Goal: Communication & Community: Answer question/provide support

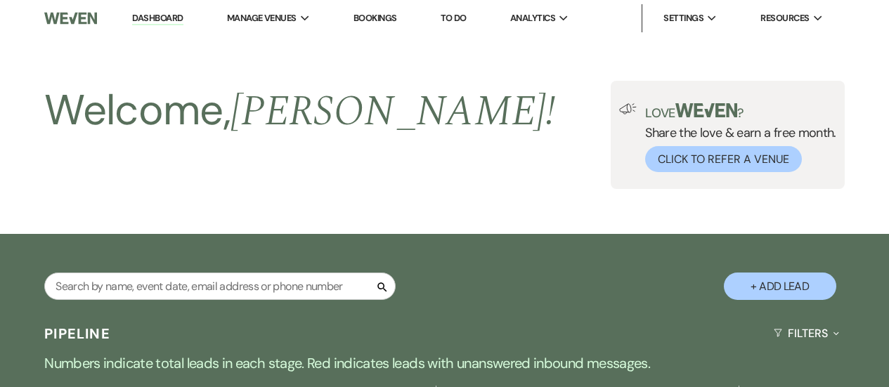
select select "4"
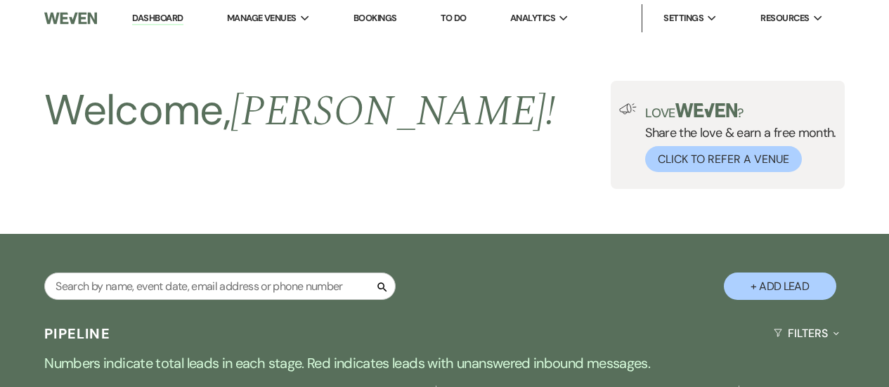
select select "4"
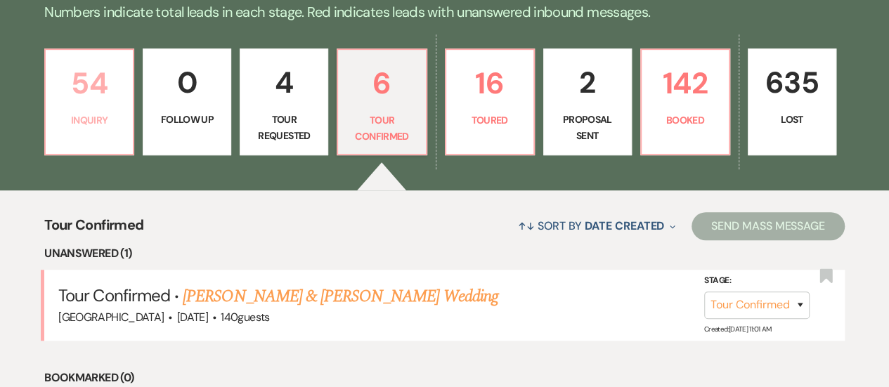
click at [80, 104] on p "54" at bounding box center [89, 83] width 70 height 47
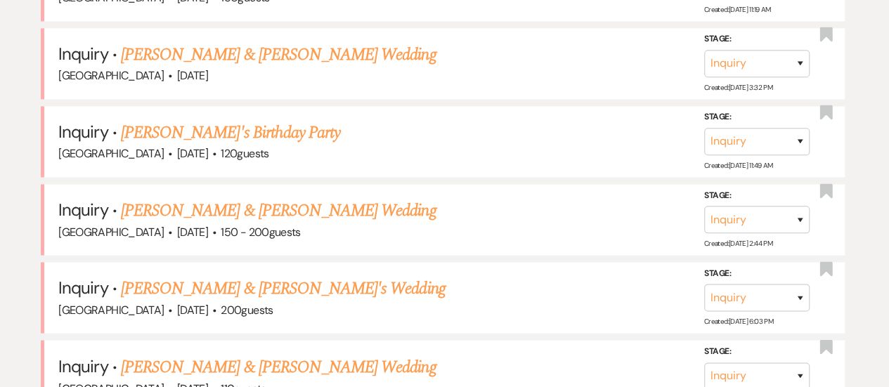
scroll to position [1265, 0]
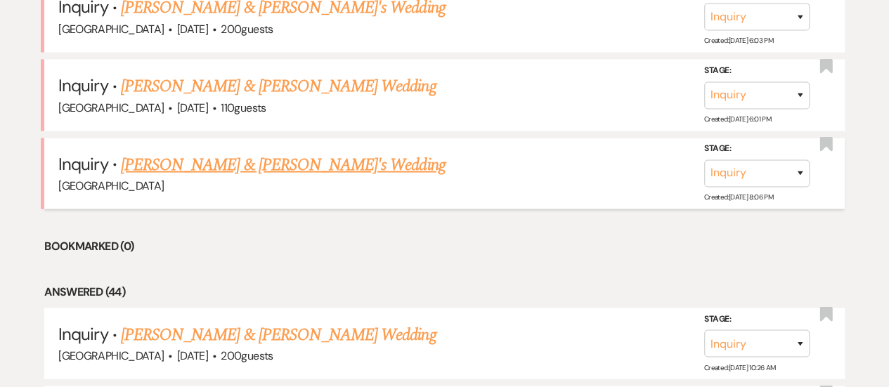
click at [277, 160] on link "[PERSON_NAME] & [PERSON_NAME]'s Wedding" at bounding box center [283, 164] width 325 height 25
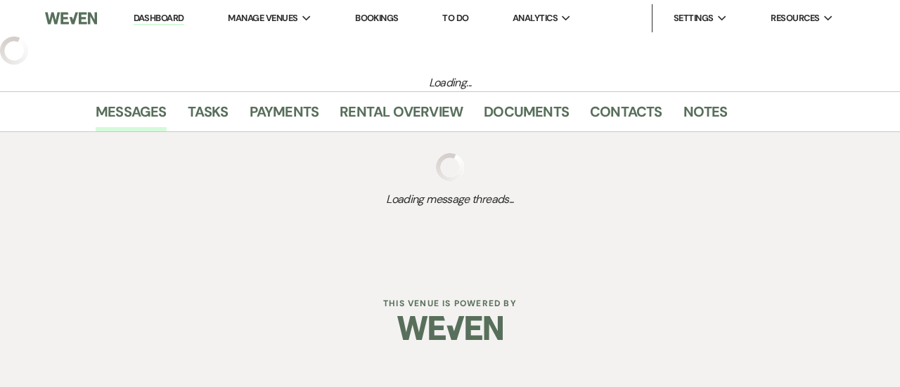
select select "5"
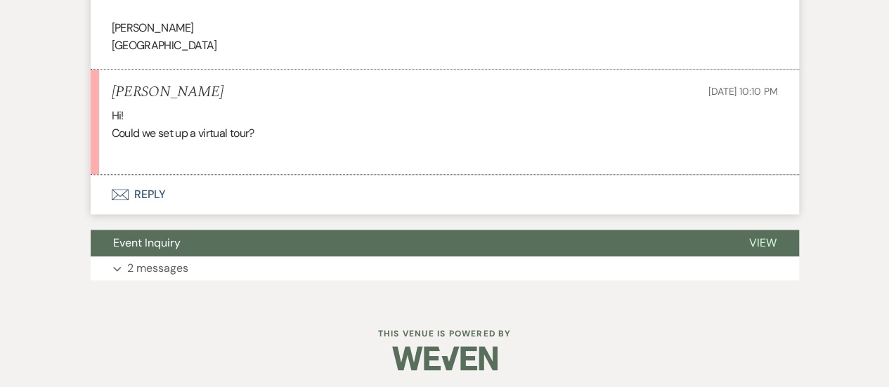
scroll to position [728, 0]
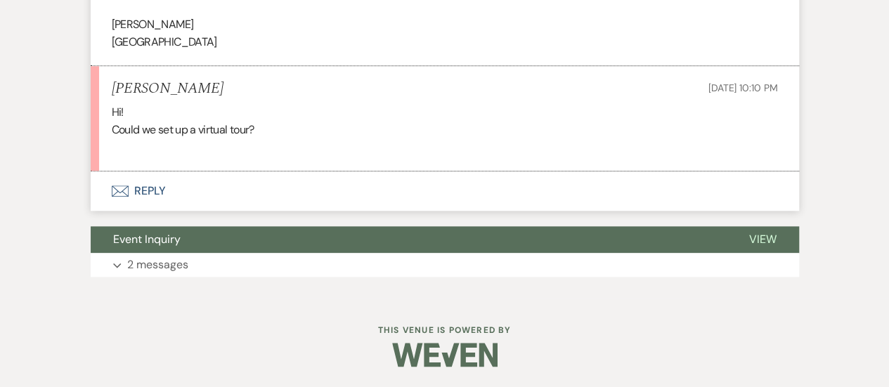
click at [491, 202] on button "Envelope Reply" at bounding box center [445, 190] width 708 height 39
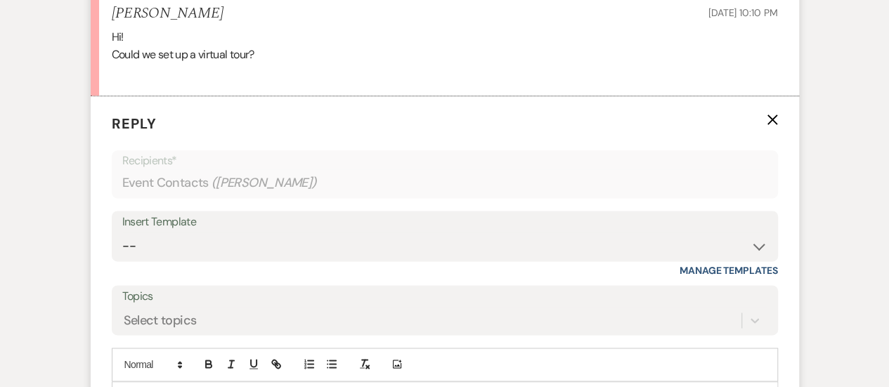
scroll to position [876, 0]
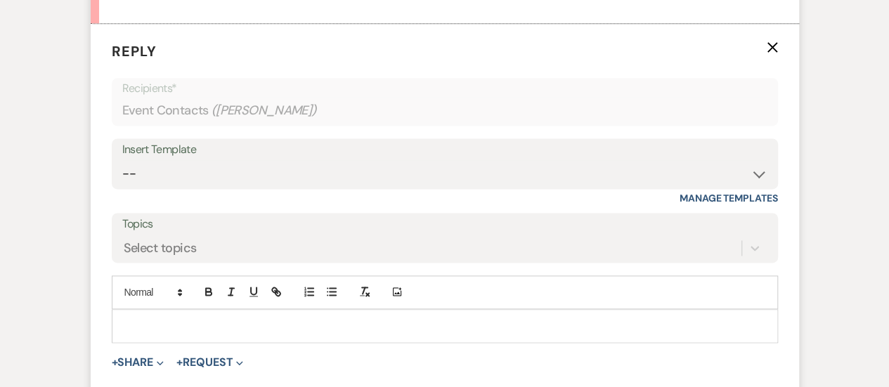
click at [405, 324] on p at bounding box center [445, 325] width 644 height 15
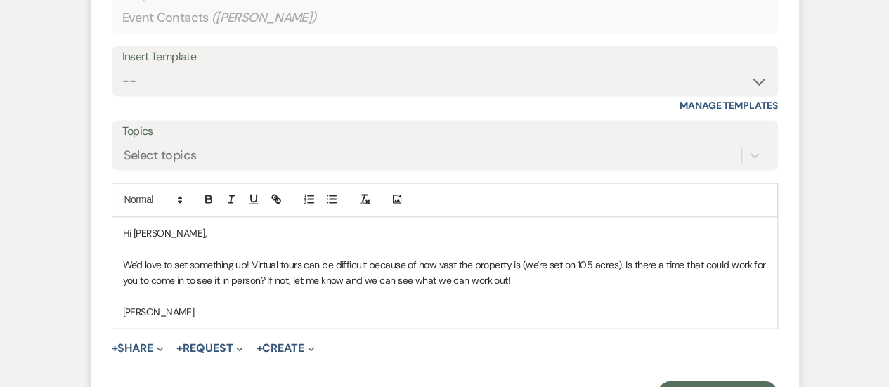
scroll to position [1039, 0]
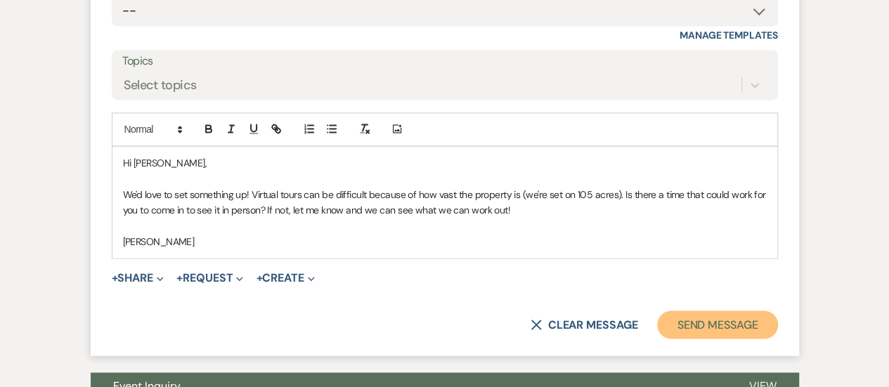
click at [713, 318] on button "Send Message" at bounding box center [717, 325] width 120 height 28
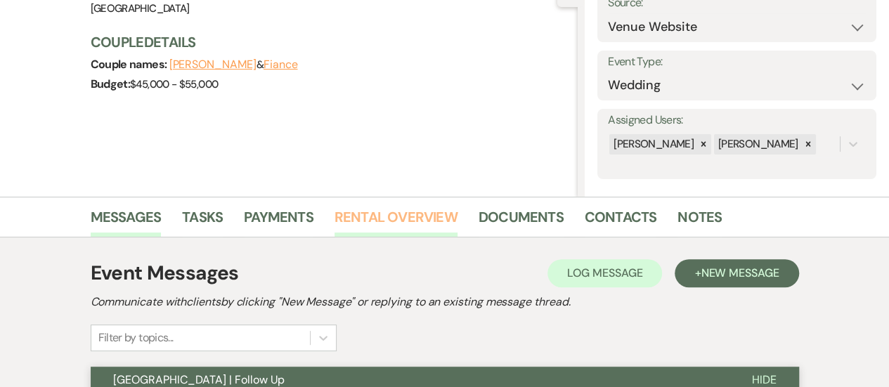
scroll to position [0, 0]
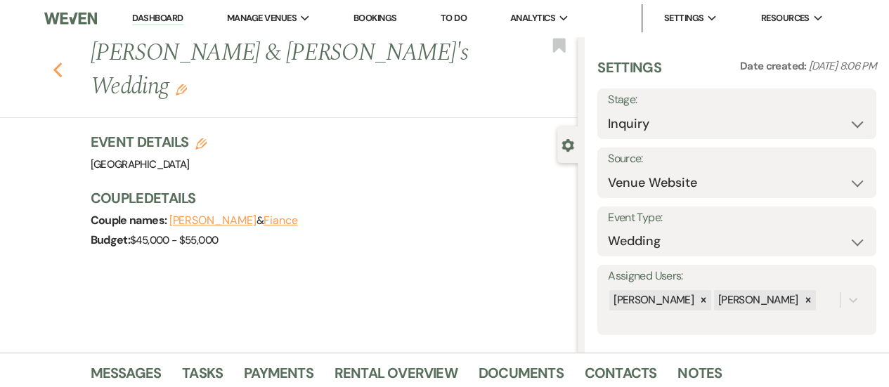
click at [62, 63] on use "button" at bounding box center [57, 70] width 9 height 15
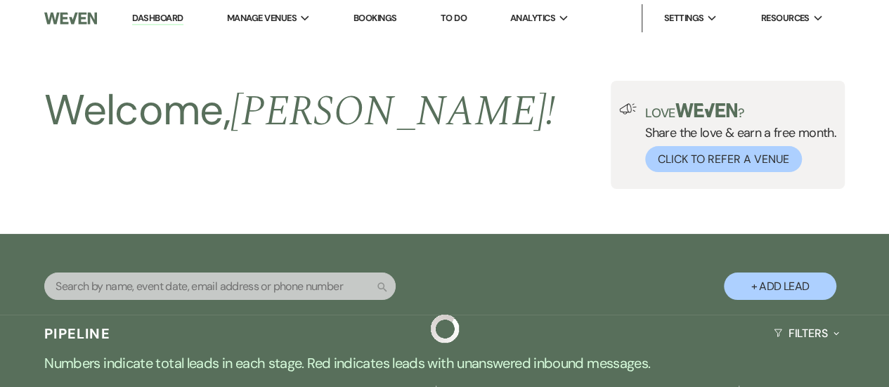
scroll to position [1265, 0]
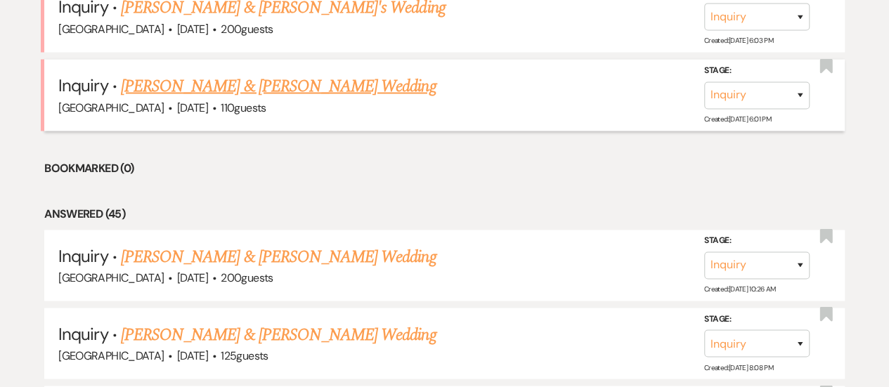
click at [258, 82] on link "[PERSON_NAME] & [PERSON_NAME] Wedding" at bounding box center [278, 85] width 315 height 25
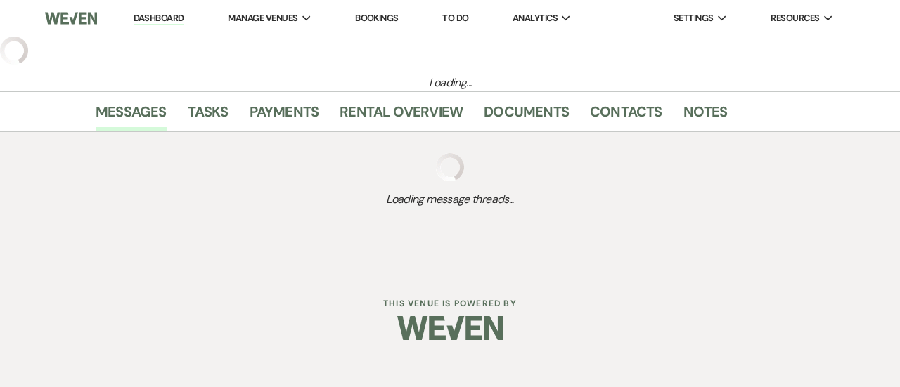
select select "5"
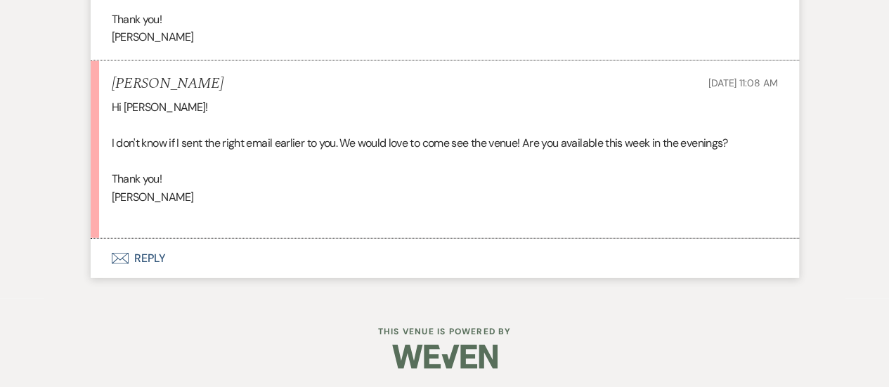
scroll to position [1541, 0]
click at [446, 271] on button "Envelope Reply" at bounding box center [445, 257] width 708 height 39
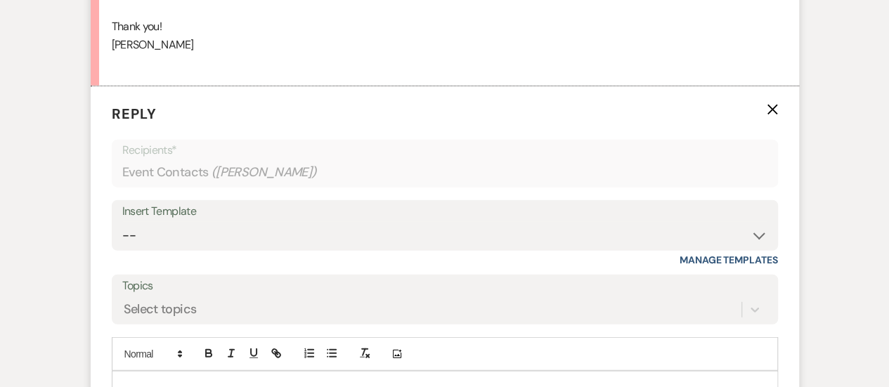
scroll to position [1792, 0]
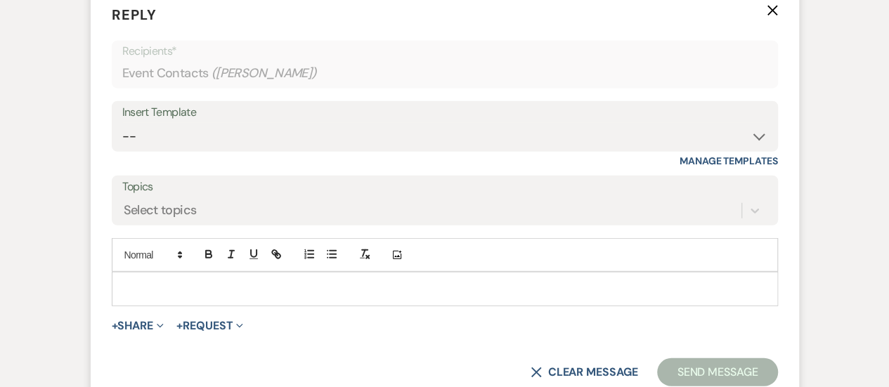
click at [403, 299] on div at bounding box center [444, 289] width 665 height 32
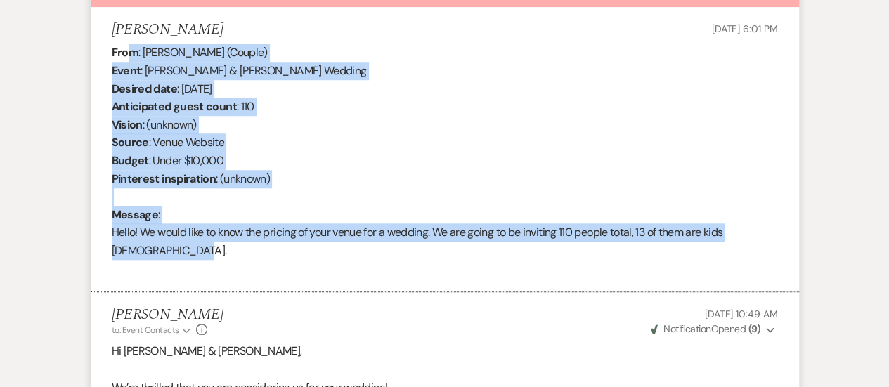
scroll to position [527, 0]
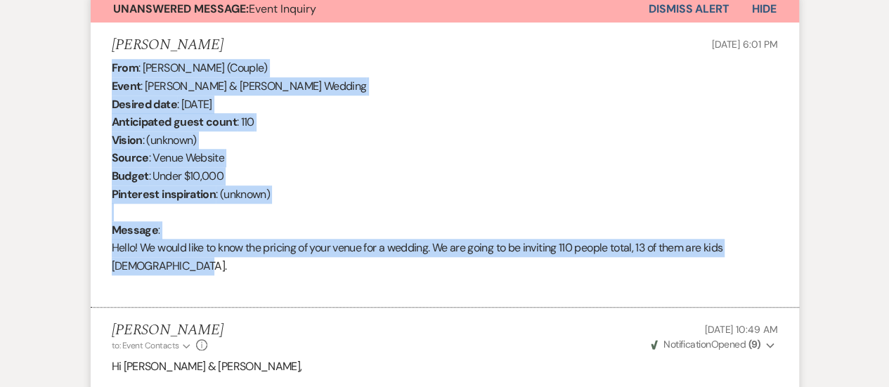
drag, startPoint x: 264, startPoint y: 195, endPoint x: 94, endPoint y: 69, distance: 211.0
click at [94, 69] on li "[PERSON_NAME] [DATE] 6:01 PM From : [PERSON_NAME] (Couple) Event : [PERSON_NAME…" at bounding box center [445, 164] width 708 height 285
copy div "From : [PERSON_NAME] (Couple) Event : [PERSON_NAME] & [PERSON_NAME] Wedding Des…"
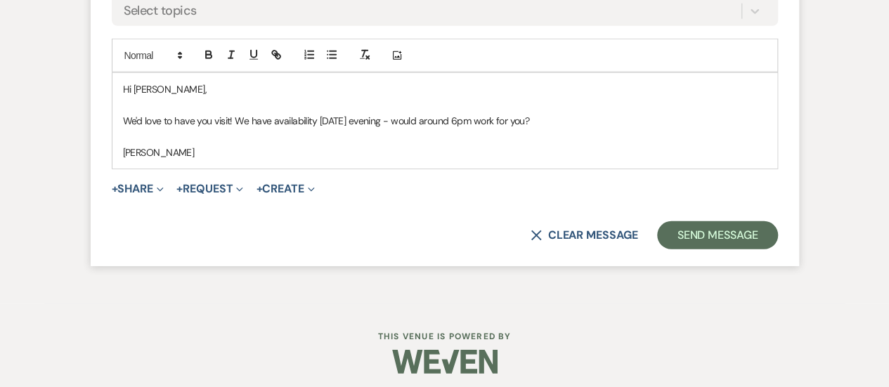
scroll to position [1996, 0]
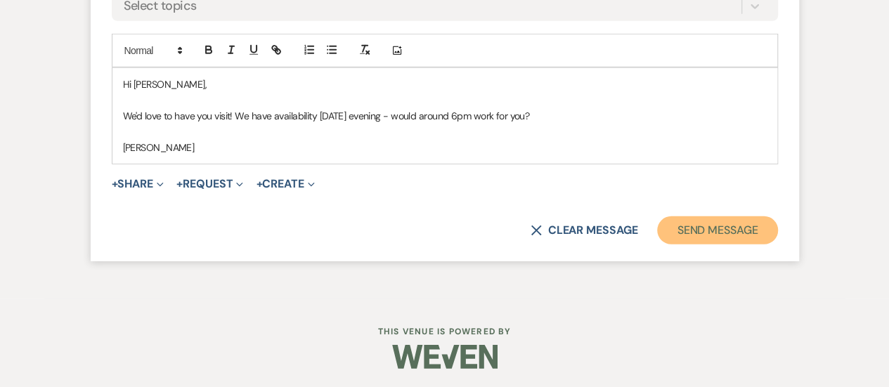
click at [728, 226] on button "Send Message" at bounding box center [717, 230] width 120 height 28
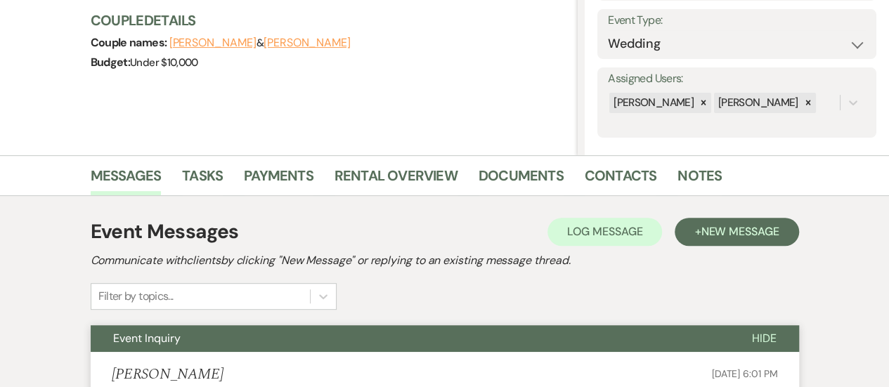
scroll to position [38, 0]
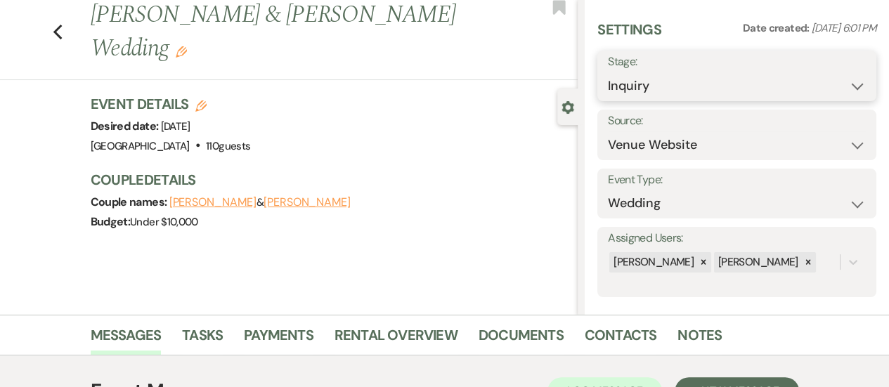
drag, startPoint x: 727, startPoint y: 81, endPoint x: 720, endPoint y: 105, distance: 24.9
click at [727, 81] on select "Inquiry Follow Up Tour Requested Tour Confirmed Toured Proposal Sent Booked Lost" at bounding box center [737, 85] width 258 height 27
select select "2"
click at [608, 72] on select "Inquiry Follow Up Tour Requested Tour Confirmed Toured Proposal Sent Booked Lost" at bounding box center [737, 85] width 258 height 27
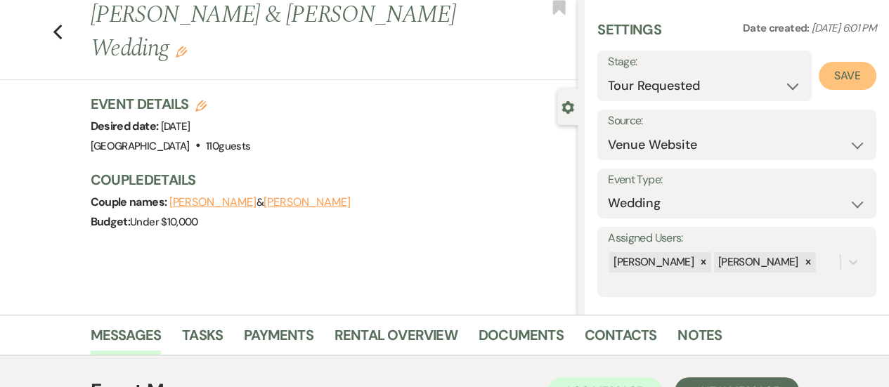
click at [853, 88] on button "Save" at bounding box center [848, 76] width 58 height 28
click at [62, 33] on icon "Previous" at bounding box center [58, 32] width 11 height 17
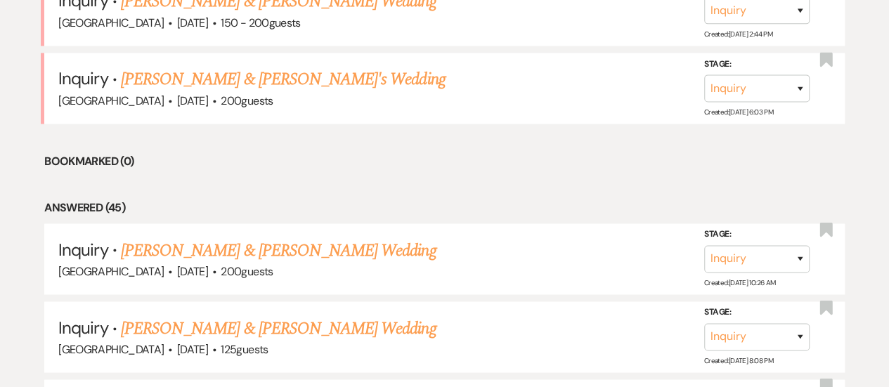
scroll to position [1124, 0]
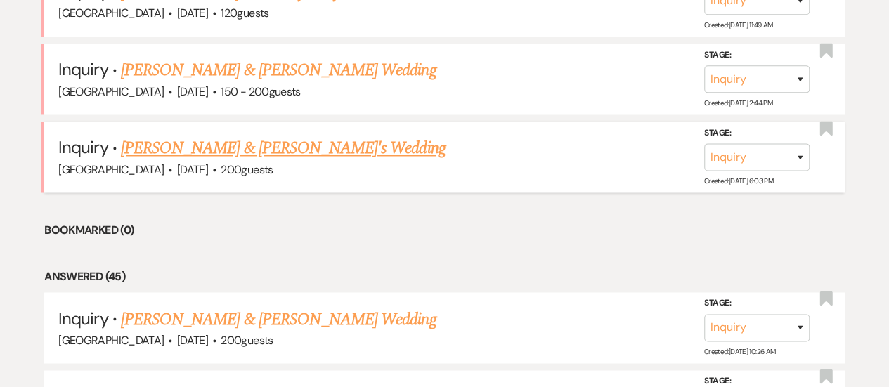
click at [275, 143] on link "[PERSON_NAME] & [PERSON_NAME]'s Wedding" at bounding box center [283, 148] width 325 height 25
select select "5"
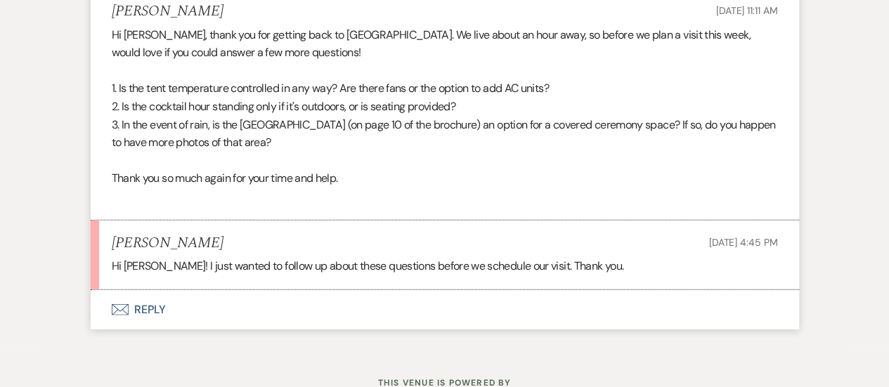
scroll to position [1757, 0]
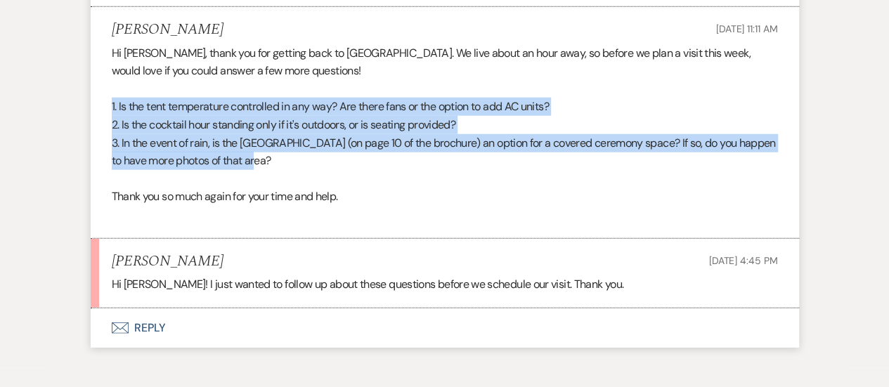
drag, startPoint x: 268, startPoint y: 165, endPoint x: 84, endPoint y: 109, distance: 192.5
copy div "1. Is the tent temperature controlled in any way? Are there fans or the option …"
click at [384, 332] on button "Envelope Reply" at bounding box center [445, 328] width 708 height 39
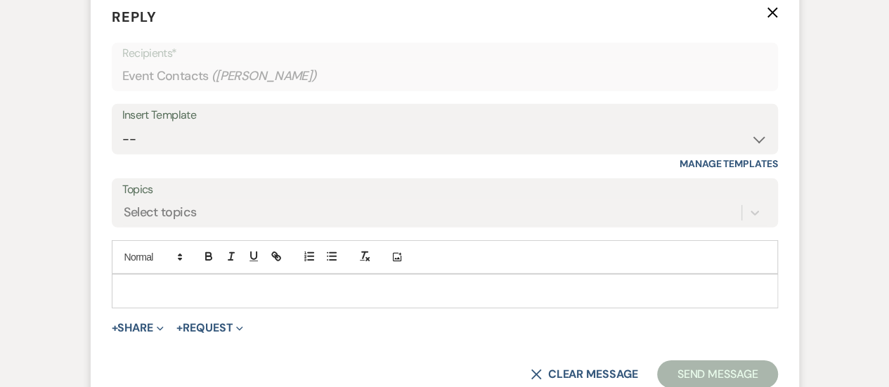
scroll to position [2077, 0]
click at [339, 287] on p at bounding box center [445, 289] width 644 height 15
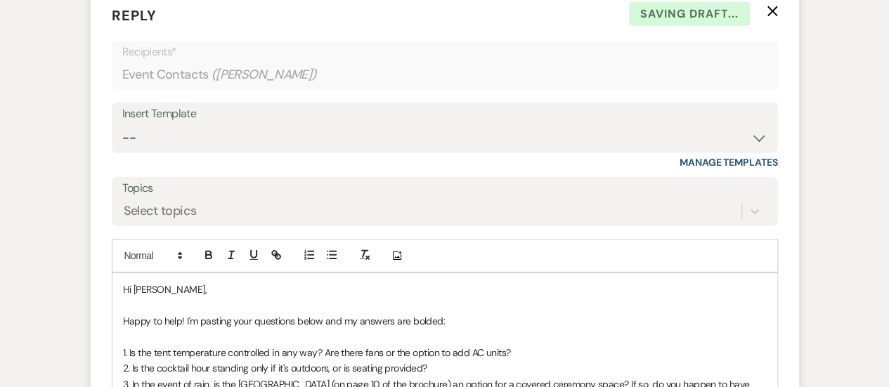
click at [597, 349] on p "1. Is the tent temperature controlled in any way? Are there fans or the option …" at bounding box center [445, 352] width 644 height 15
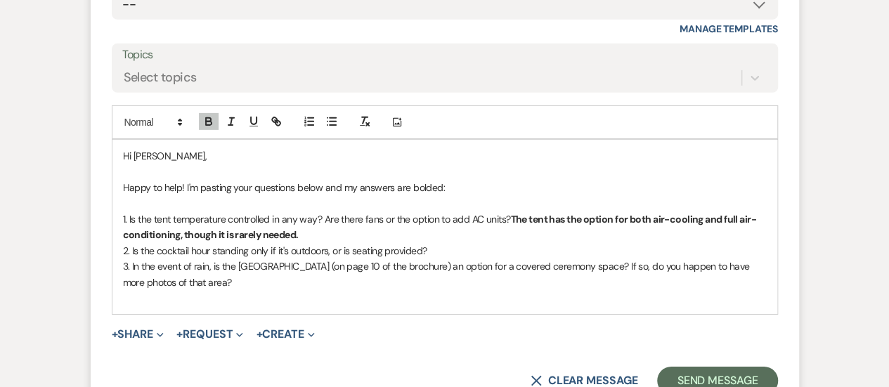
scroll to position [2218, 0]
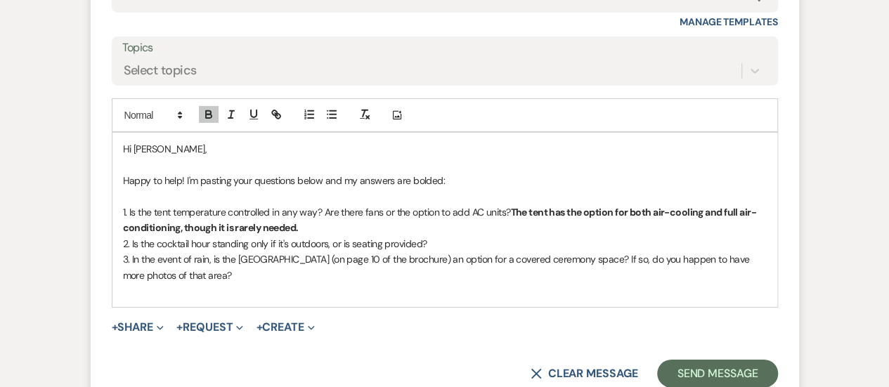
click at [475, 243] on p "2. Is the cocktail hour standing only if it's outdoors, or is seating provided?" at bounding box center [445, 243] width 644 height 15
click at [451, 271] on p "3. In the event of rain, is the [GEOGRAPHIC_DATA] (on page 10 of the brochure) …" at bounding box center [445, 268] width 644 height 32
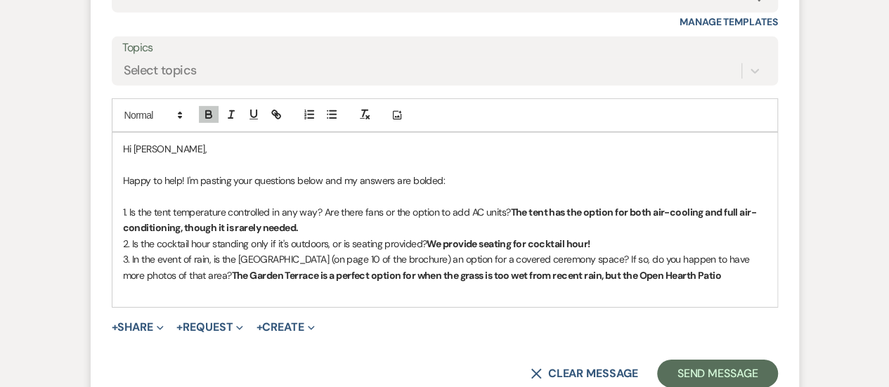
click at [585, 269] on strong "The Garden Terrace is a perfect option for when the grass is too wet from recen…" at bounding box center [476, 275] width 489 height 13
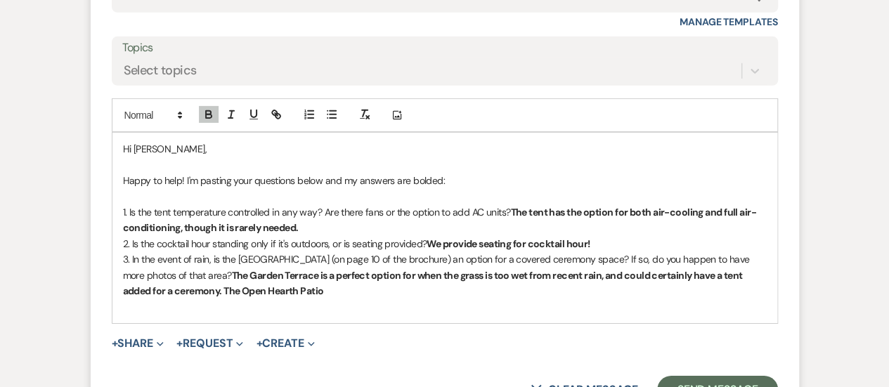
click at [316, 280] on p "3. In the event of rain, is the [GEOGRAPHIC_DATA] (on page 10 of the brochure) …" at bounding box center [445, 275] width 644 height 47
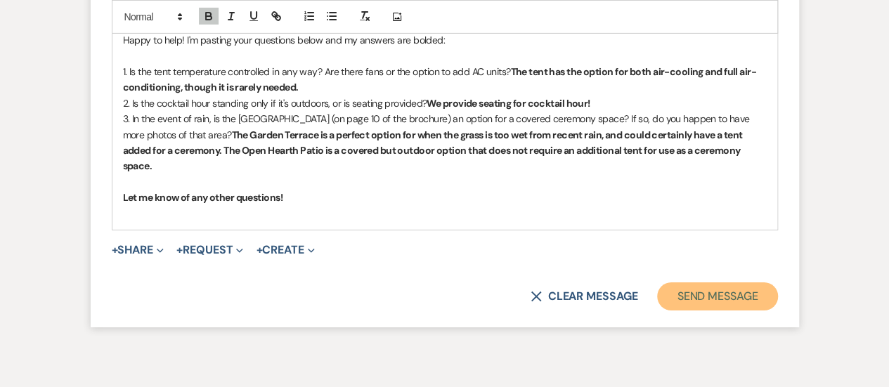
click at [724, 283] on button "Send Message" at bounding box center [717, 297] width 120 height 28
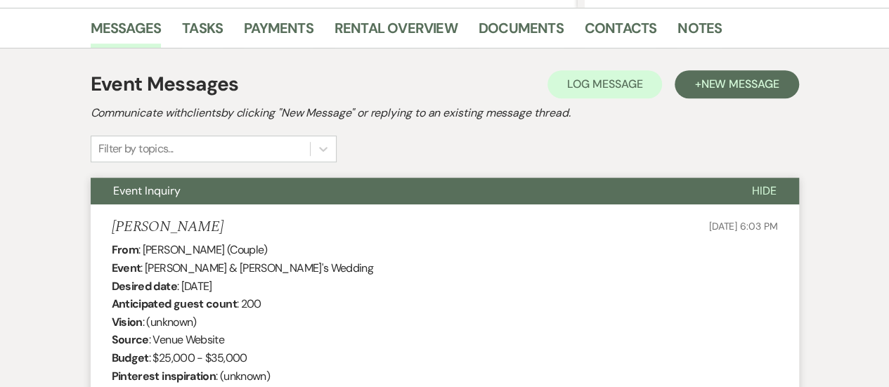
scroll to position [0, 0]
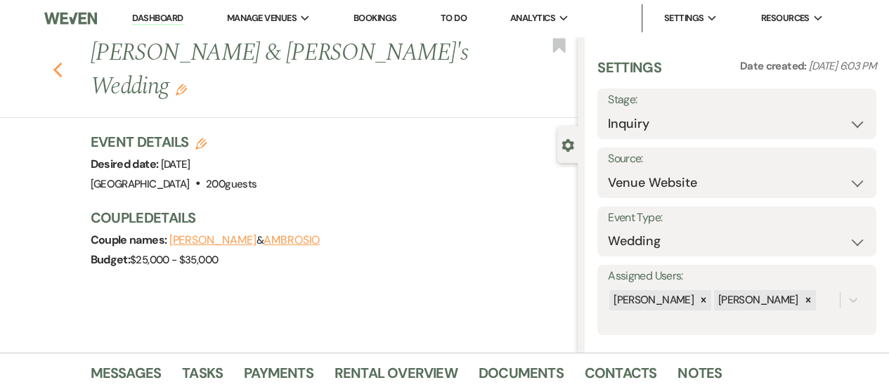
click at [63, 62] on icon "Previous" at bounding box center [58, 70] width 11 height 17
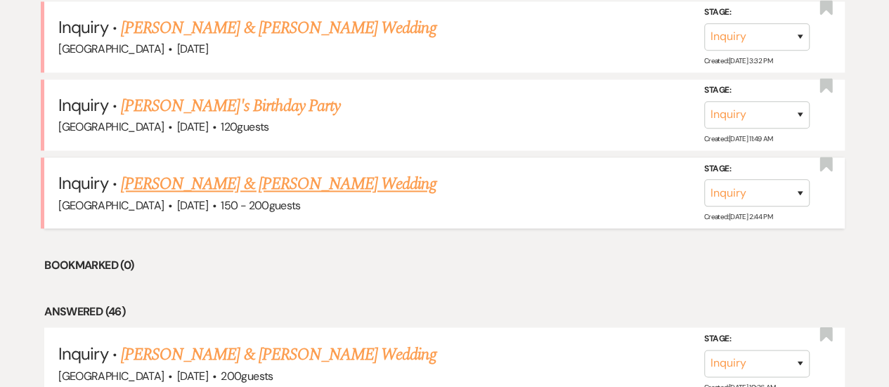
scroll to position [984, 0]
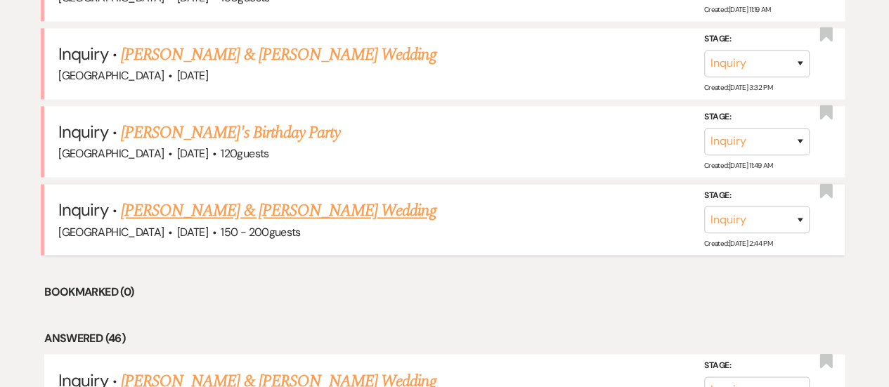
click at [304, 200] on link "[PERSON_NAME] & [PERSON_NAME] Wedding" at bounding box center [278, 210] width 315 height 25
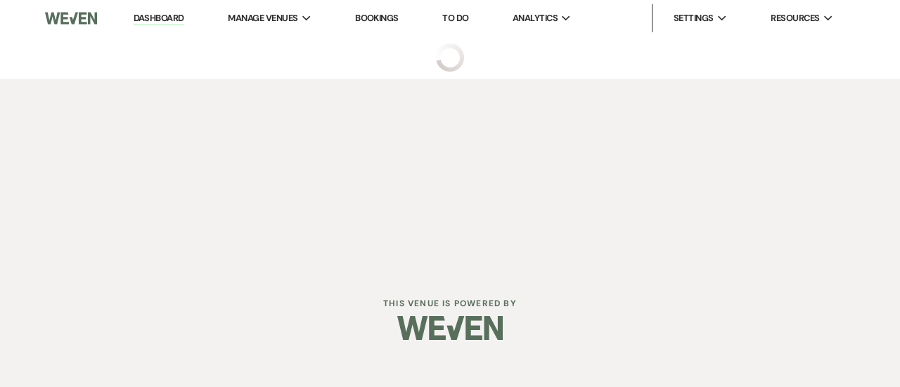
select select "5"
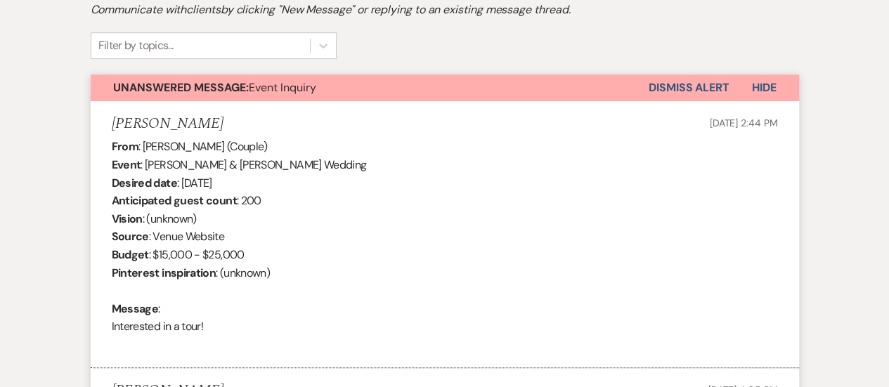
scroll to position [517, 0]
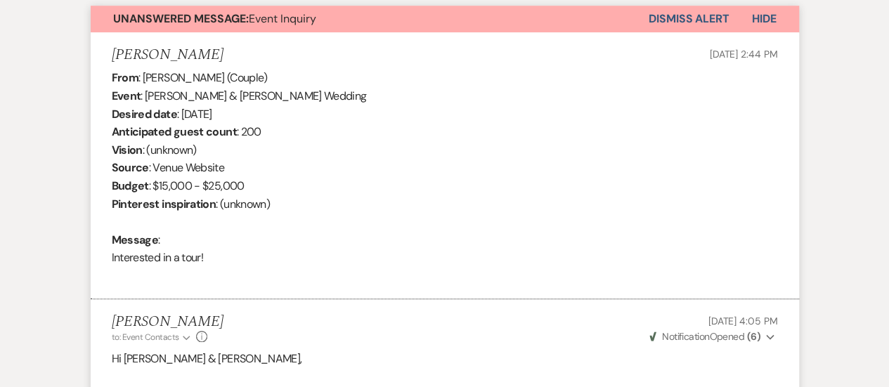
click at [247, 266] on div "From : [PERSON_NAME] (Couple) Event : [PERSON_NAME] & [PERSON_NAME] Wedding Des…" at bounding box center [445, 177] width 666 height 216
click at [118, 81] on b "From" at bounding box center [125, 77] width 27 height 15
drag, startPoint x: 110, startPoint y: 78, endPoint x: 220, endPoint y: 255, distance: 208.6
click at [220, 255] on li "[PERSON_NAME] [DATE] 2:44 PM From : [PERSON_NAME] (Couple) Event : [PERSON_NAME…" at bounding box center [445, 166] width 708 height 268
copy div "From : [PERSON_NAME] (Couple) Event : [PERSON_NAME] & [PERSON_NAME] Wedding Des…"
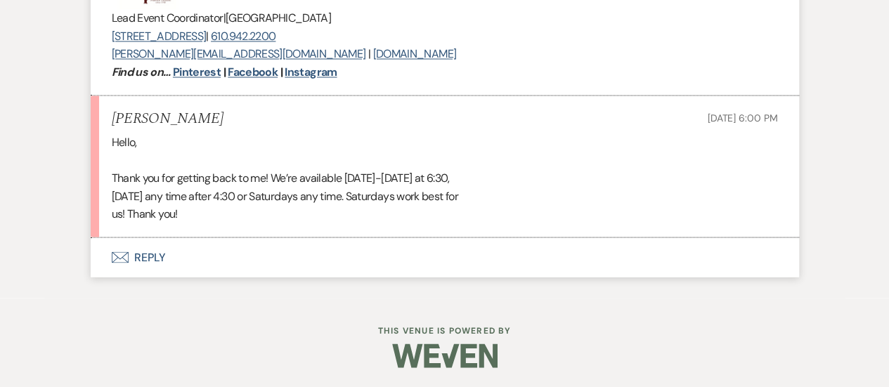
click at [422, 271] on button "Envelope Reply" at bounding box center [445, 257] width 708 height 39
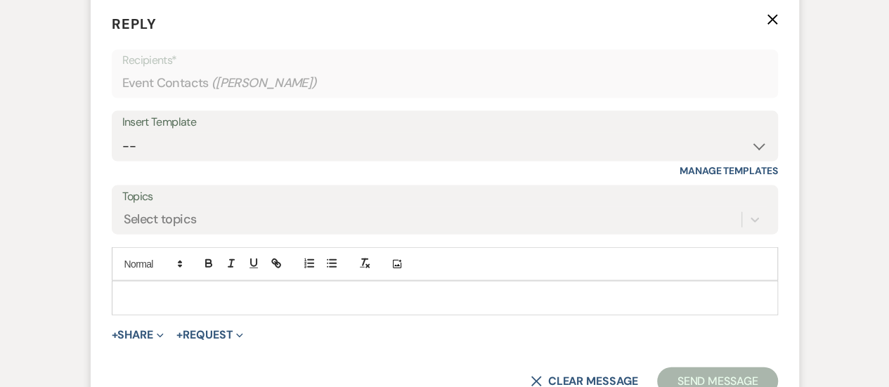
scroll to position [1470, 0]
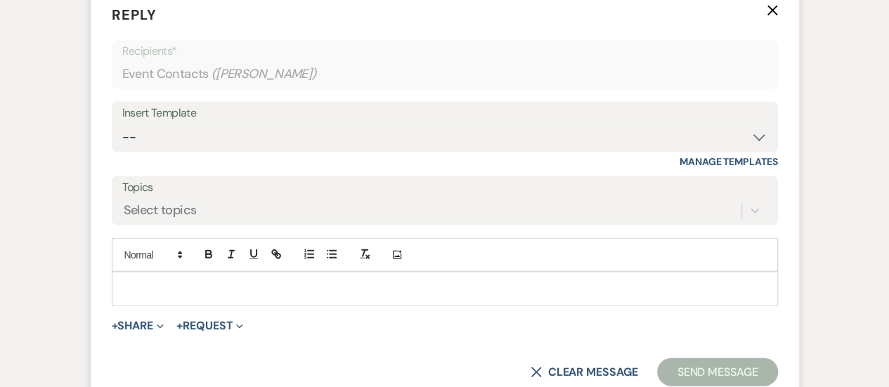
click at [381, 287] on p at bounding box center [445, 288] width 644 height 15
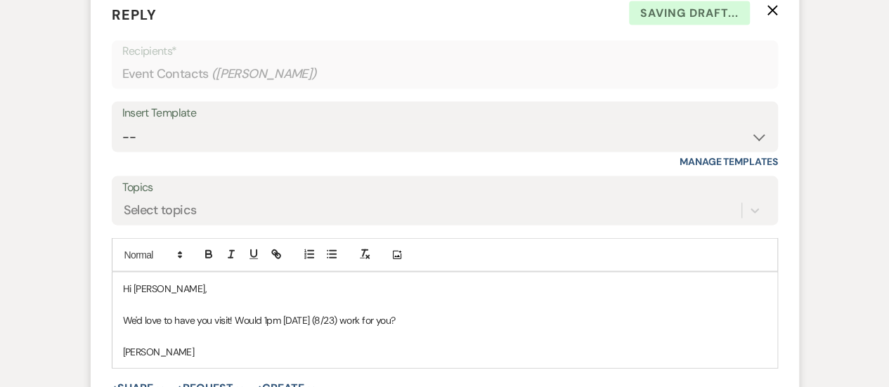
scroll to position [1611, 0]
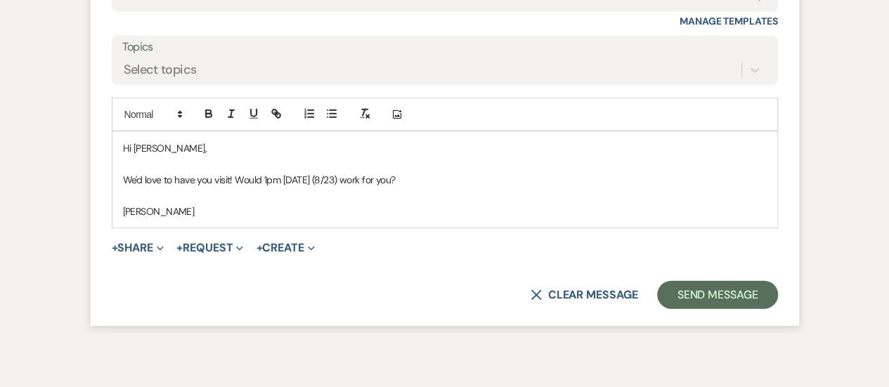
click at [675, 274] on form "Reply X Saving draft... Recipients* Event Contacts ( [PERSON_NAME] ) Insert Tem…" at bounding box center [445, 86] width 708 height 479
click at [677, 299] on button "Send Message" at bounding box center [717, 295] width 120 height 28
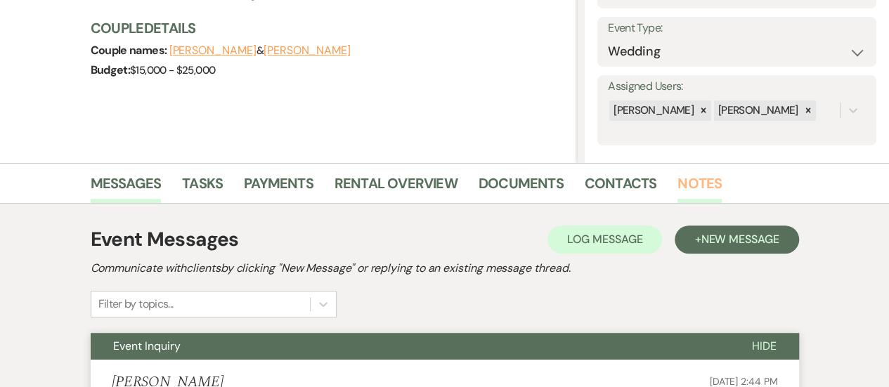
scroll to position [0, 0]
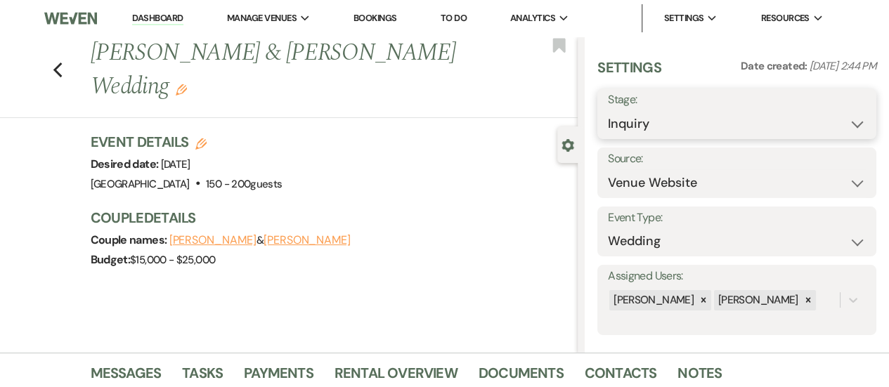
click at [727, 120] on select "Inquiry Follow Up Tour Requested Tour Confirmed Toured Proposal Sent Booked Lost" at bounding box center [737, 123] width 258 height 27
select select "2"
click at [608, 110] on select "Inquiry Follow Up Tour Requested Tour Confirmed Toured Proposal Sent Booked Lost" at bounding box center [737, 123] width 258 height 27
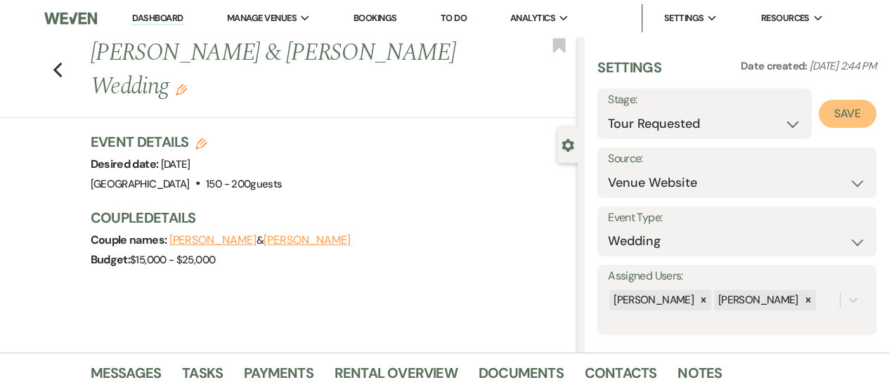
click at [845, 113] on button "Save" at bounding box center [848, 114] width 58 height 28
click at [62, 65] on icon "Previous" at bounding box center [58, 70] width 11 height 17
select select "2"
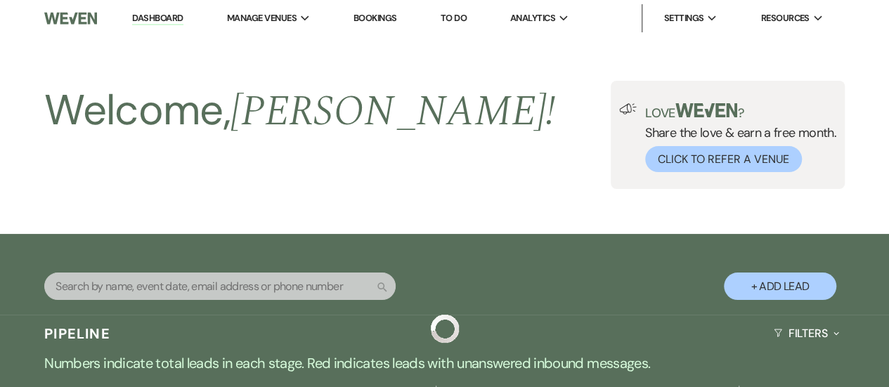
scroll to position [984, 0]
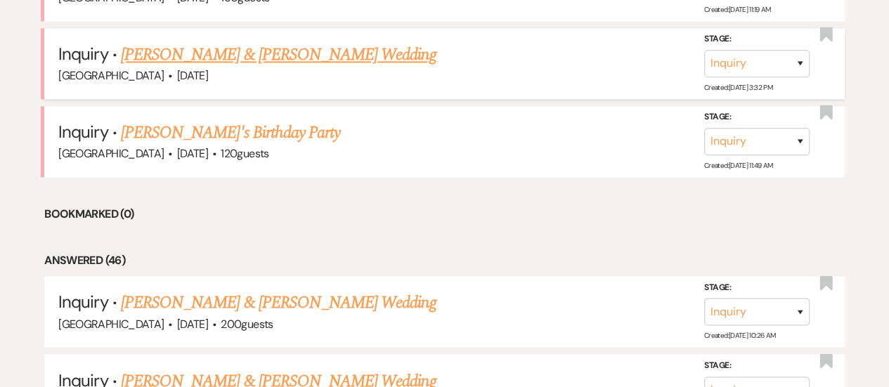
click at [216, 53] on link "[PERSON_NAME] & [PERSON_NAME] Wedding" at bounding box center [278, 54] width 315 height 25
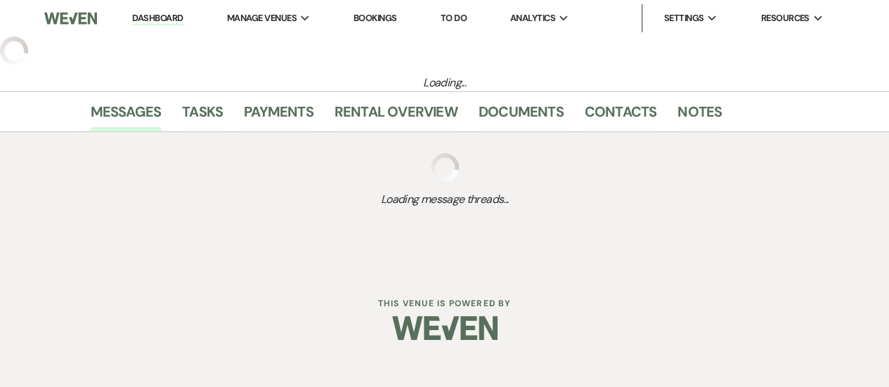
select select "5"
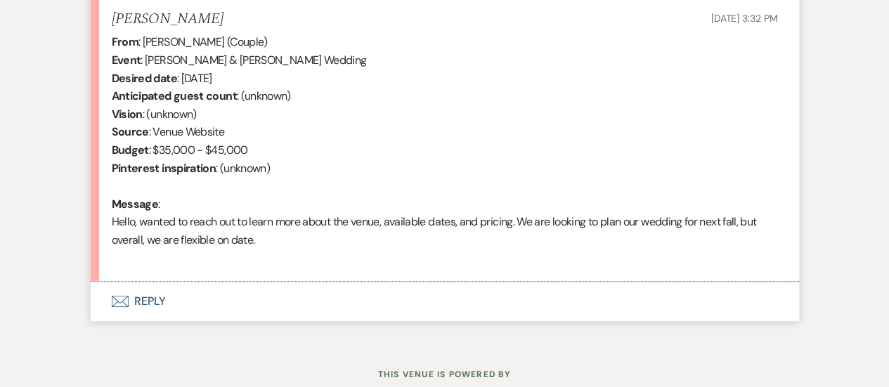
scroll to position [597, 0]
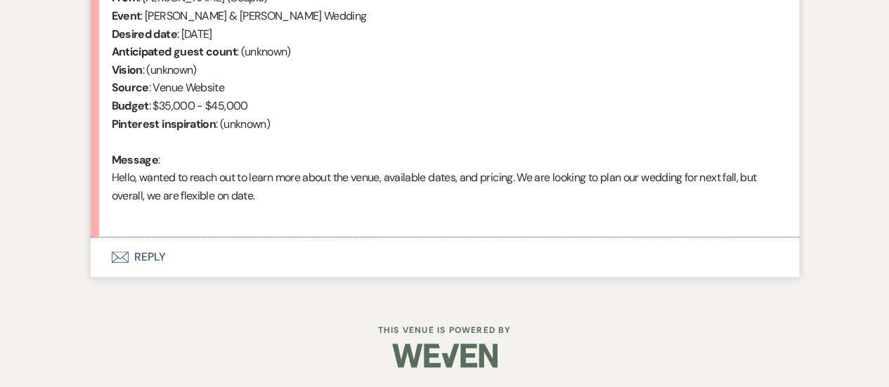
click at [510, 252] on button "Envelope Reply" at bounding box center [445, 257] width 708 height 39
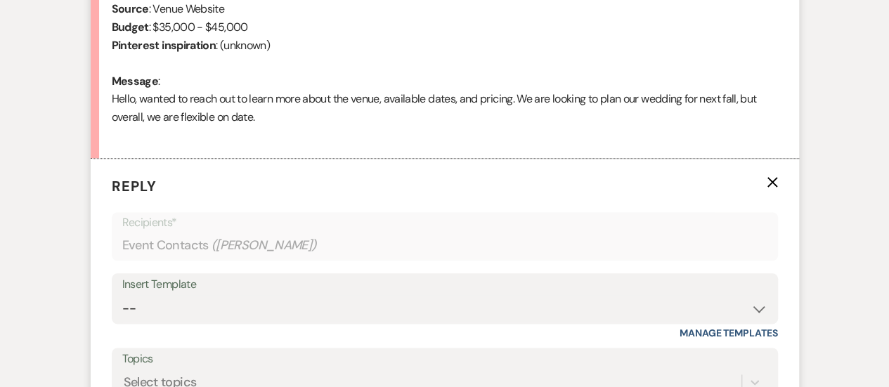
scroll to position [848, 0]
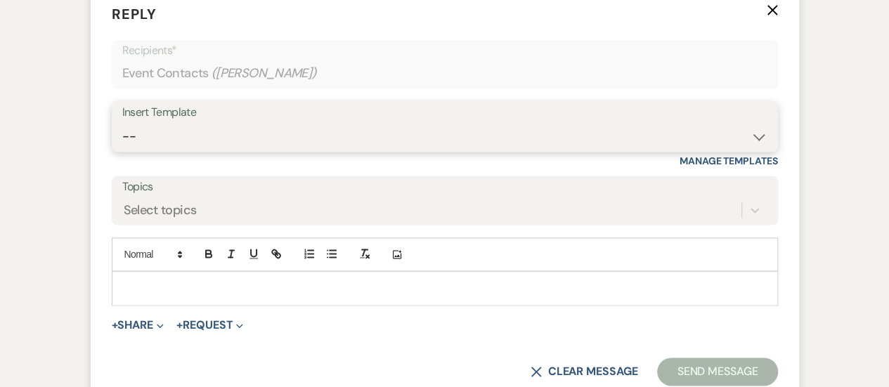
click at [292, 124] on select "-- INQUIRY: Response - WEDDING INQUIRY: Response - NON-WEDDING TOUR: Confirming…" at bounding box center [444, 136] width 645 height 27
select select "2956"
click at [122, 123] on select "-- INQUIRY: Response - WEDDING INQUIRY: Response - NON-WEDDING TOUR: Confirming…" at bounding box center [444, 136] width 645 height 27
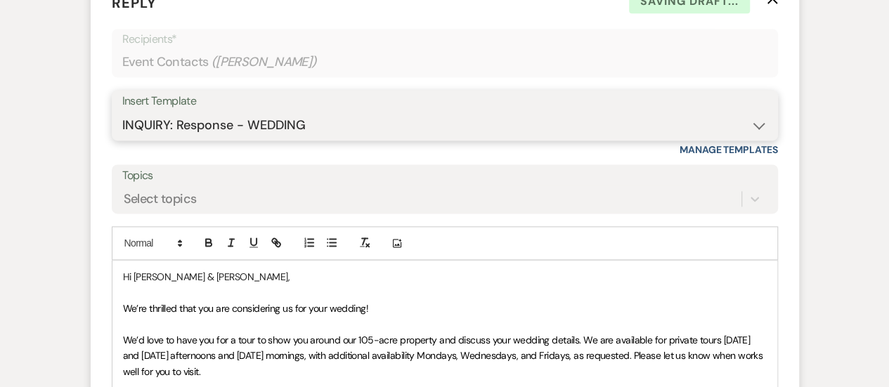
scroll to position [989, 0]
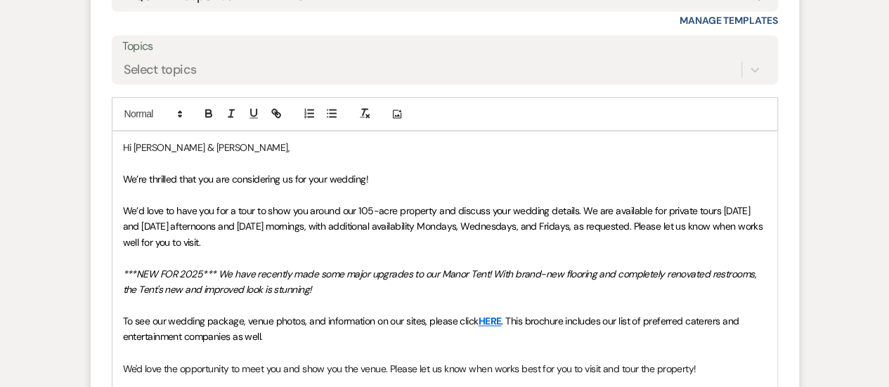
click at [411, 178] on p "We’re thrilled that you are considering us for your wedding!" at bounding box center [445, 178] width 644 height 15
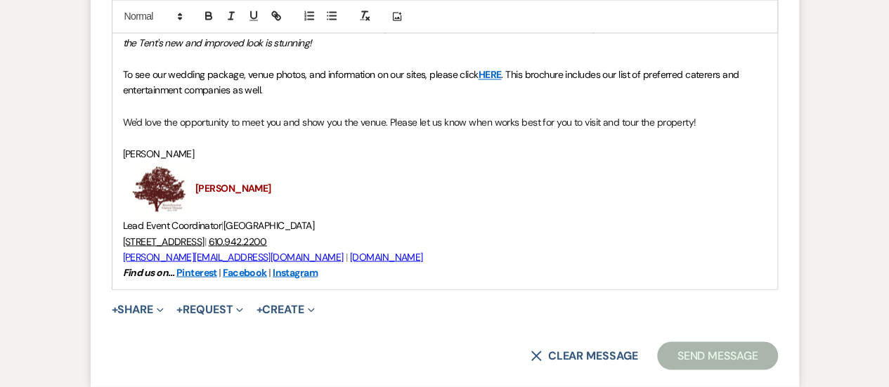
scroll to position [1361, 0]
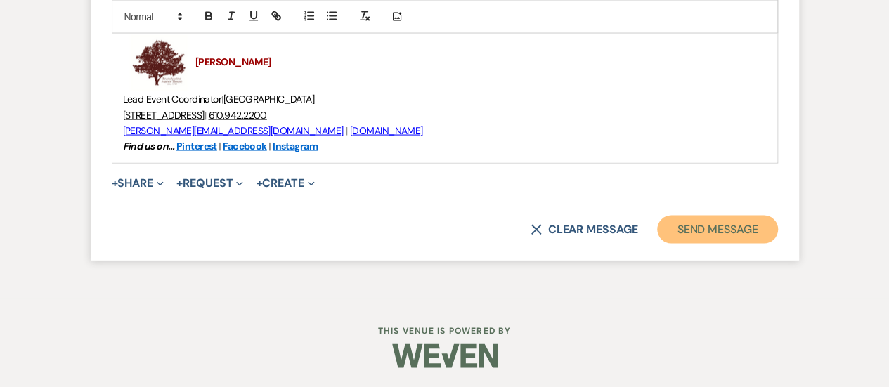
click at [665, 238] on button "Send Message" at bounding box center [717, 230] width 120 height 28
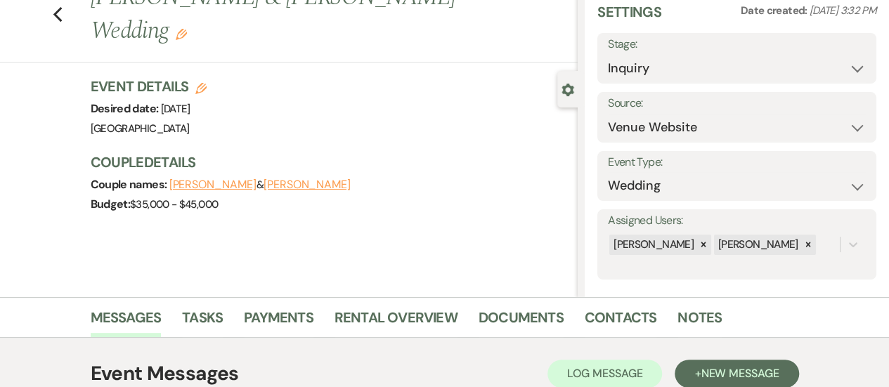
scroll to position [0, 0]
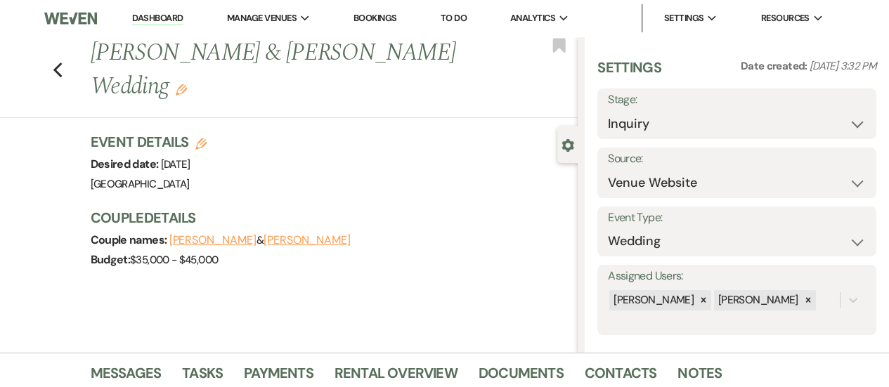
click at [55, 67] on div "Previous [PERSON_NAME] & [PERSON_NAME] Wedding Edit Bookmark" at bounding box center [285, 78] width 585 height 82
click at [63, 70] on icon "Previous" at bounding box center [58, 70] width 11 height 17
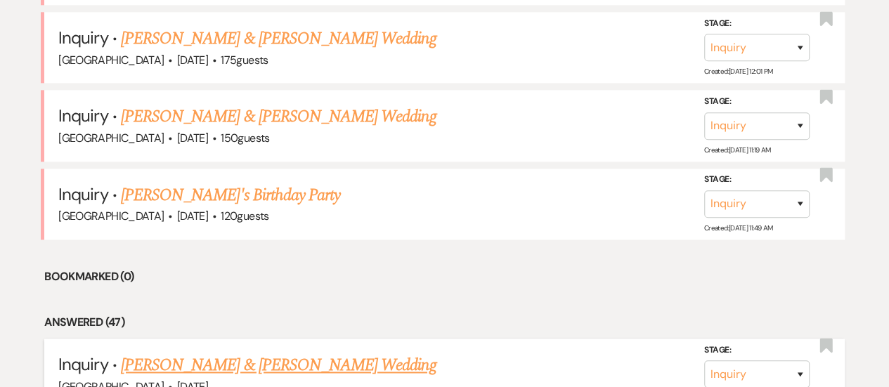
scroll to position [773, 0]
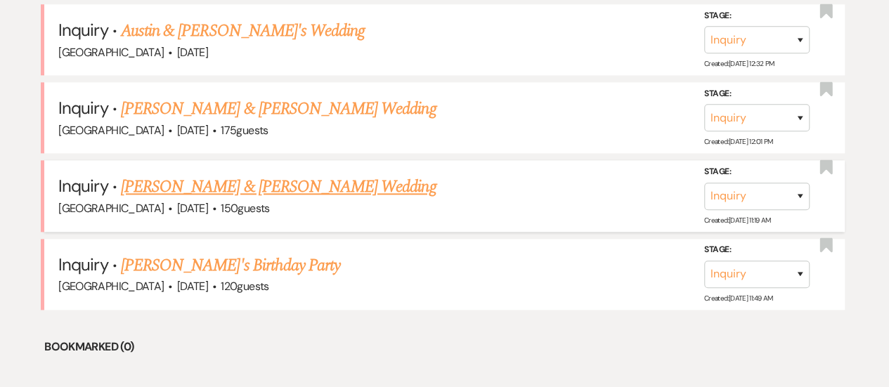
click at [372, 177] on link "[PERSON_NAME] & [PERSON_NAME] Wedding" at bounding box center [278, 186] width 315 height 25
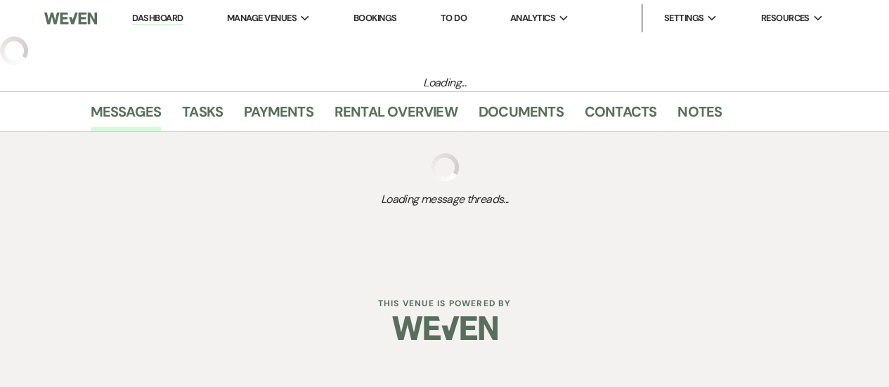
select select "5"
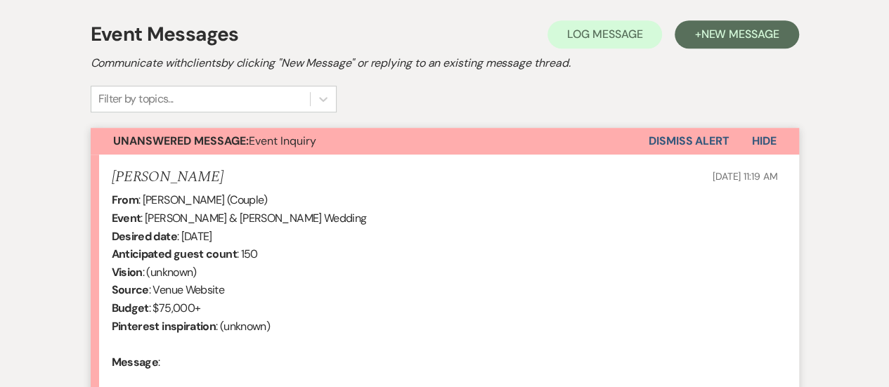
scroll to position [579, 0]
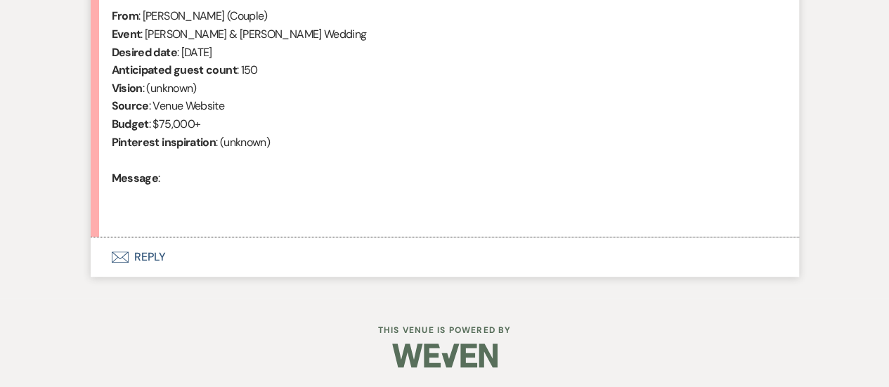
click at [391, 250] on button "Envelope Reply" at bounding box center [445, 257] width 708 height 39
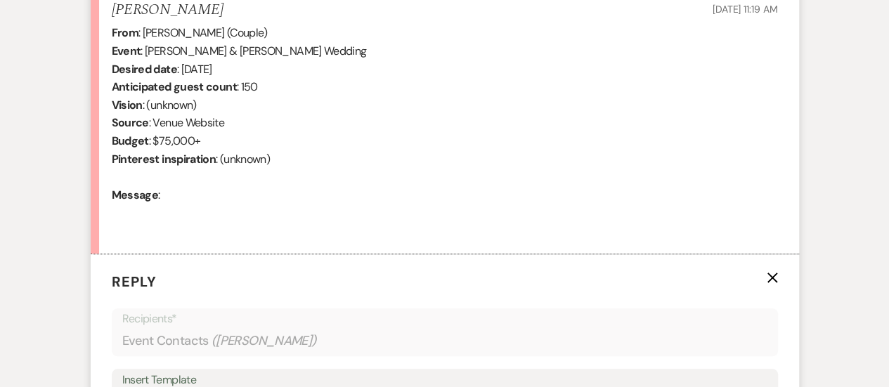
scroll to position [760, 0]
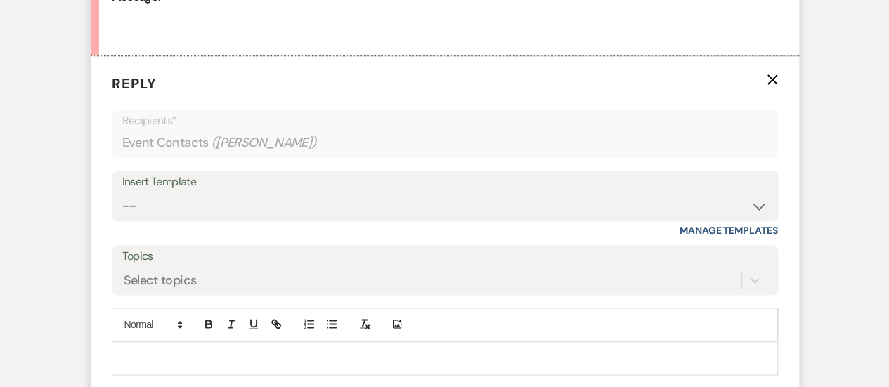
click at [380, 220] on div "Insert Template -- INQUIRY: Response - WEDDING INQUIRY: Response - NON-WEDDING …" at bounding box center [445, 196] width 666 height 51
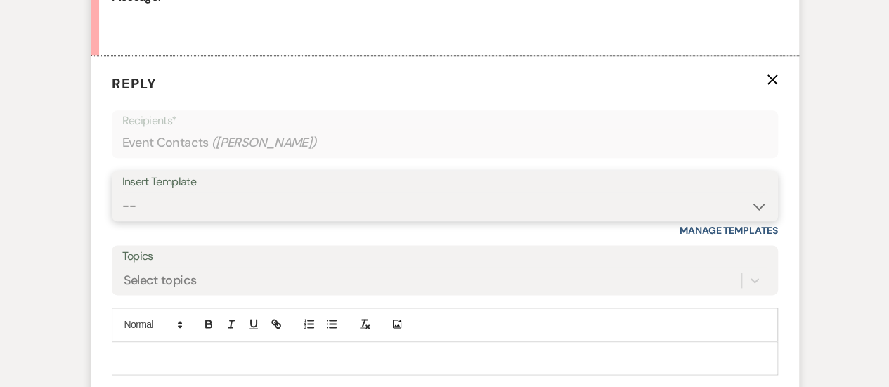
click at [380, 206] on select "-- INQUIRY: Response - WEDDING INQUIRY: Response - NON-WEDDING TOUR: Confirming…" at bounding box center [444, 206] width 645 height 27
select select "2956"
click at [122, 193] on select "-- INQUIRY: Response - WEDDING INQUIRY: Response - NON-WEDDING TOUR: Confirming…" at bounding box center [444, 206] width 645 height 27
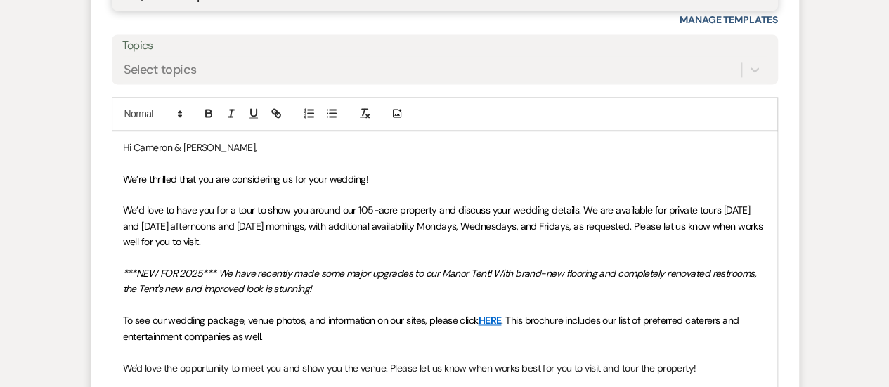
scroll to position [1252, 0]
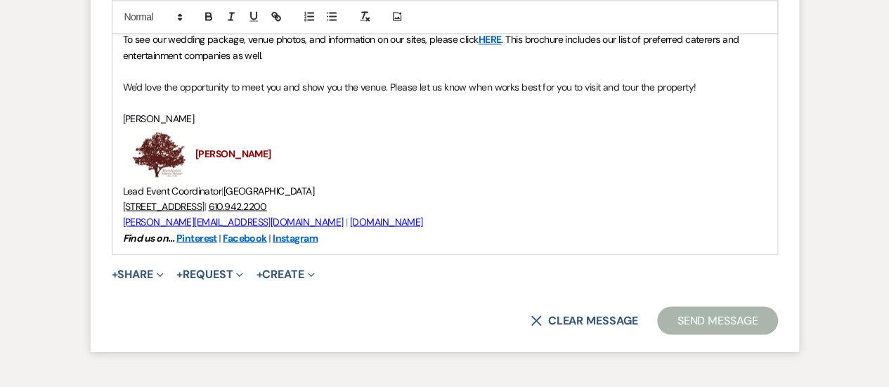
click at [701, 313] on button "Send Message" at bounding box center [717, 320] width 120 height 28
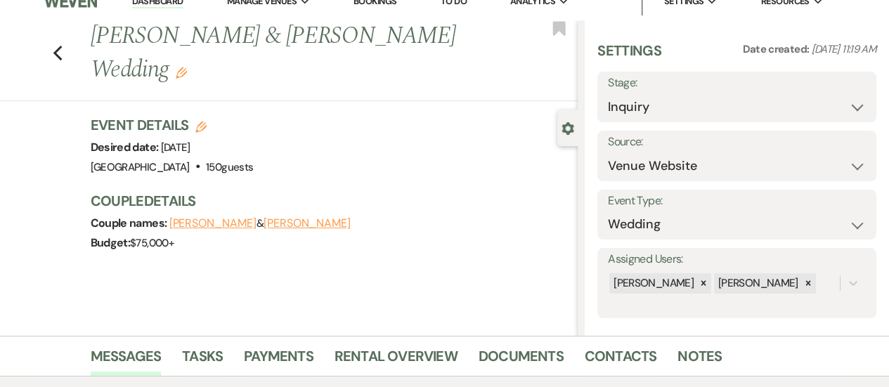
scroll to position [0, 0]
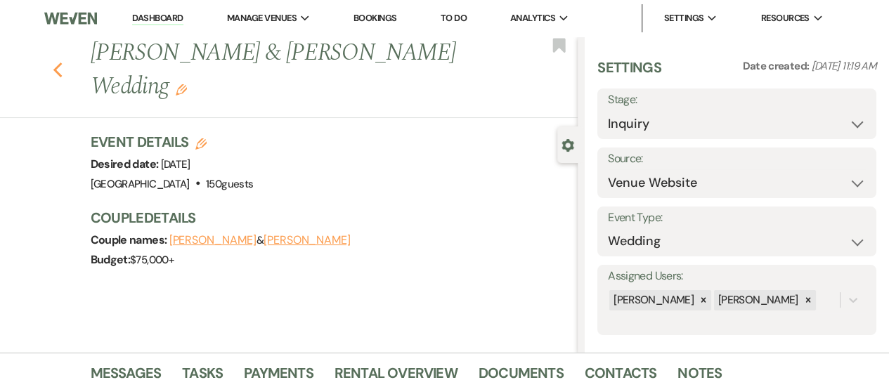
click at [58, 69] on icon "Previous" at bounding box center [58, 70] width 11 height 17
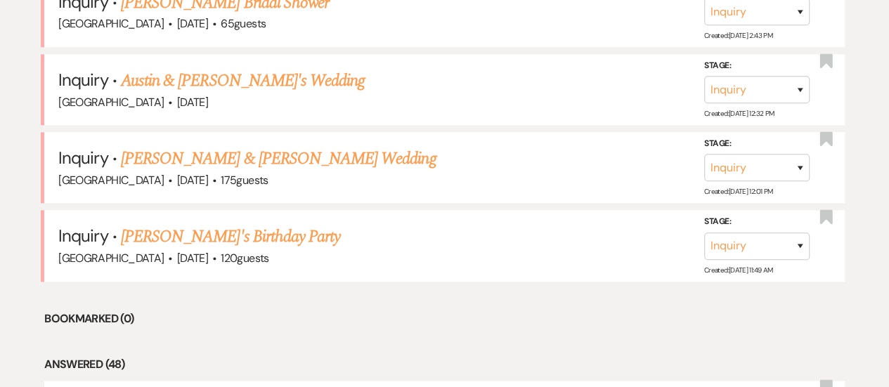
scroll to position [703, 0]
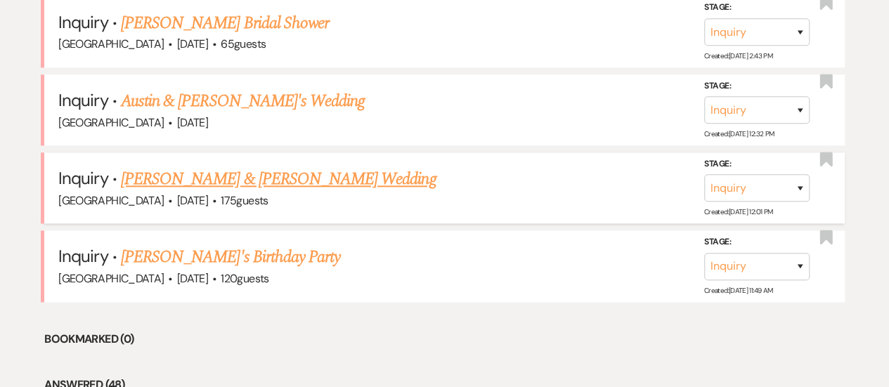
click at [270, 171] on link "[PERSON_NAME] & [PERSON_NAME] Wedding" at bounding box center [278, 179] width 315 height 25
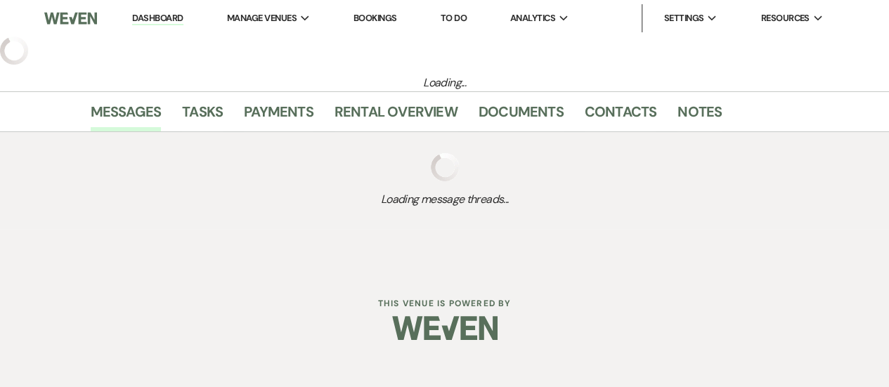
select select "5"
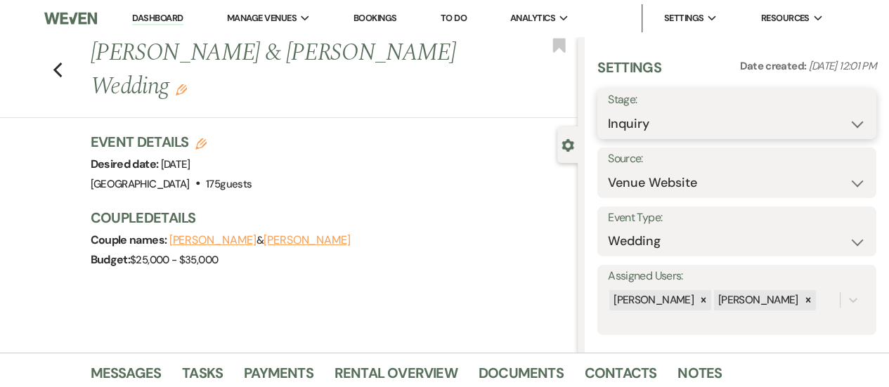
click at [703, 115] on select "Inquiry Follow Up Tour Requested Tour Confirmed Toured Proposal Sent Booked Lost" at bounding box center [737, 123] width 258 height 27
select select "8"
click at [608, 110] on select "Inquiry Follow Up Tour Requested Tour Confirmed Toured Proposal Sent Booked Lost" at bounding box center [737, 123] width 258 height 27
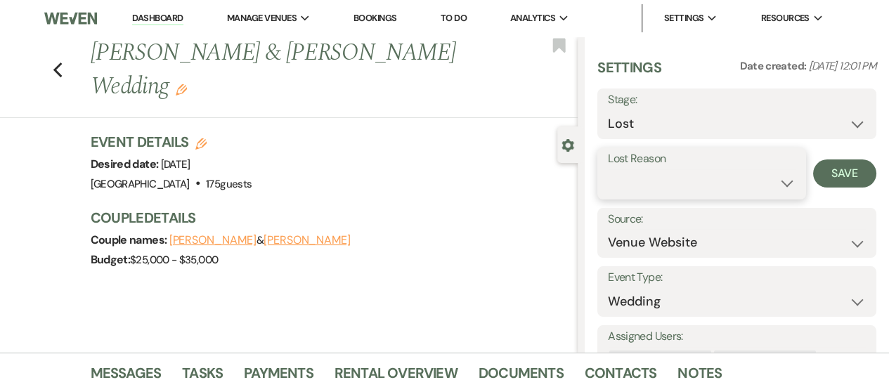
click at [711, 195] on select "Booked Elsewhere Budget Date Unavailable No Response Not a Good Match Capacity …" at bounding box center [702, 182] width 188 height 27
select select "4"
click at [608, 169] on select "Booked Elsewhere Budget Date Unavailable No Response Not a Good Match Capacity …" at bounding box center [702, 182] width 188 height 27
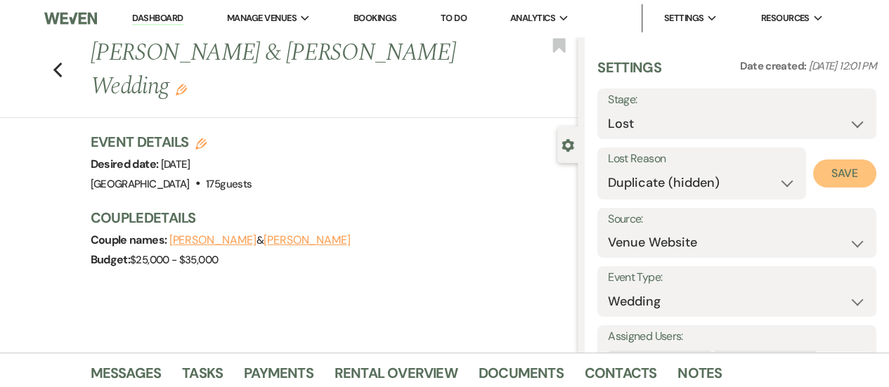
click at [813, 173] on button "Save" at bounding box center [844, 174] width 63 height 28
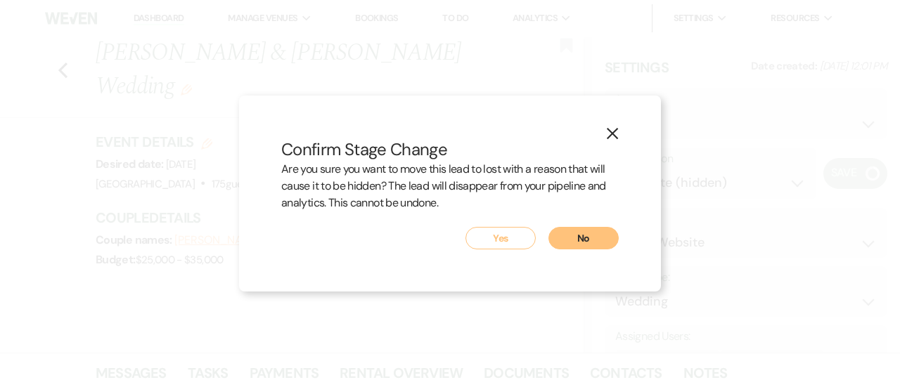
click at [495, 226] on div "Are you sure you want to move this lead to lost with a reason that will cause i…" at bounding box center [449, 194] width 337 height 66
click at [472, 240] on button "Yes" at bounding box center [500, 238] width 70 height 22
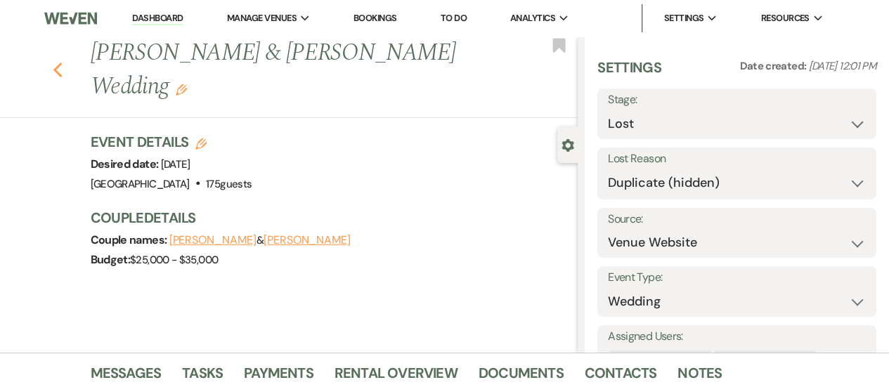
click at [62, 71] on use "button" at bounding box center [57, 70] width 9 height 15
select select "8"
select select "4"
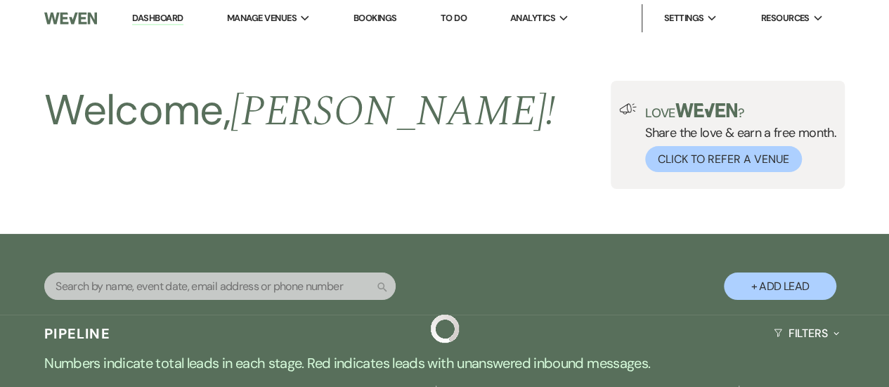
scroll to position [703, 0]
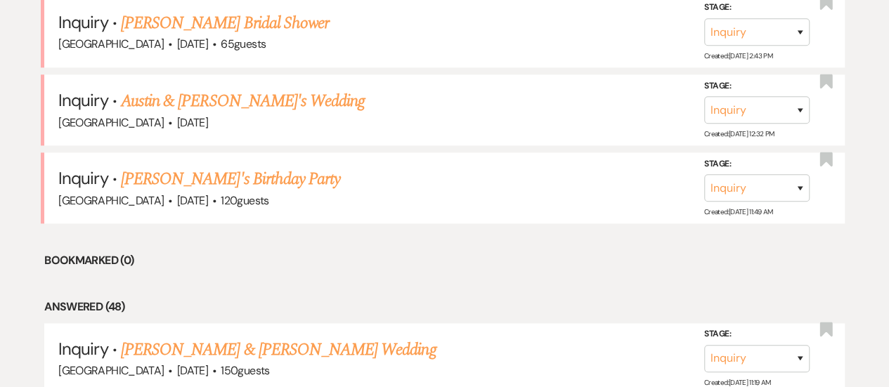
click at [228, 91] on link "Austin & [PERSON_NAME]'s Wedding" at bounding box center [243, 101] width 244 height 25
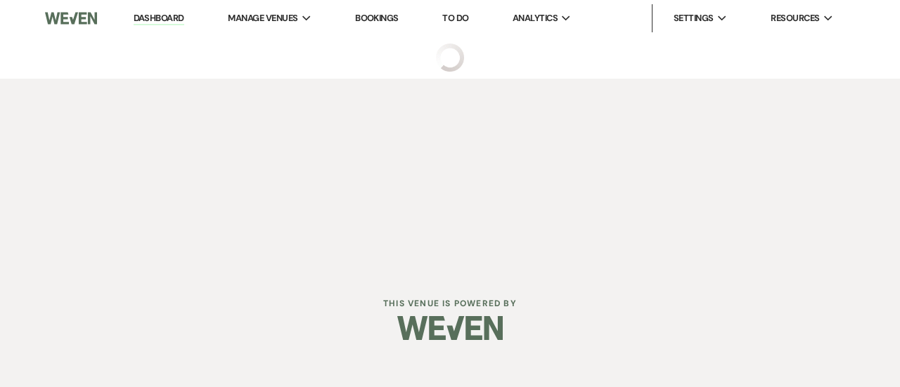
select select "5"
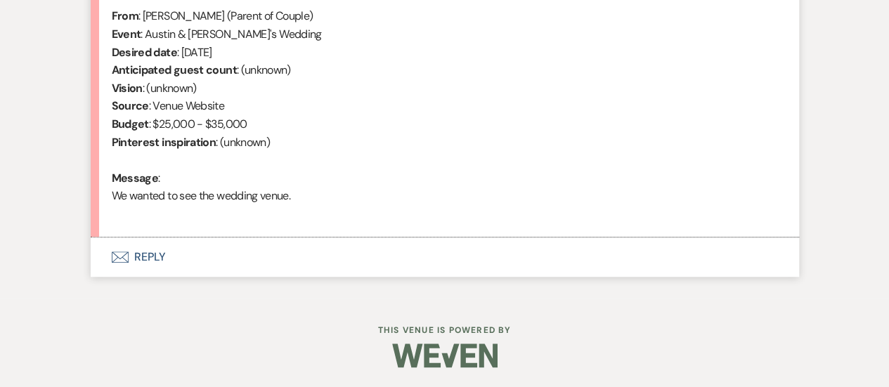
scroll to position [368, 0]
click at [489, 264] on button "Envelope Reply" at bounding box center [445, 257] width 708 height 39
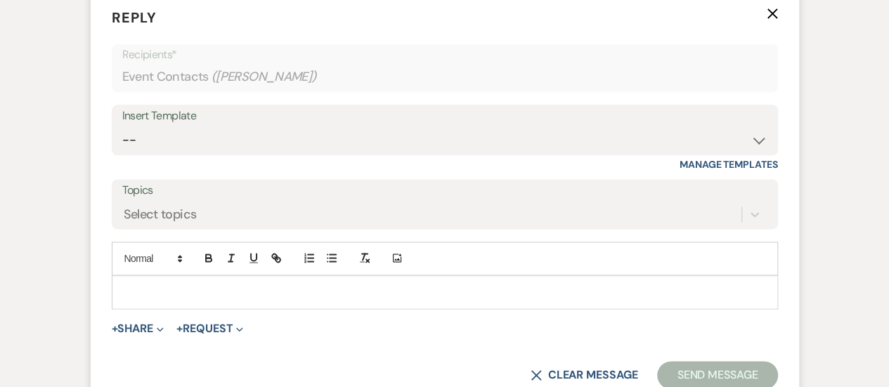
scroll to position [831, 0]
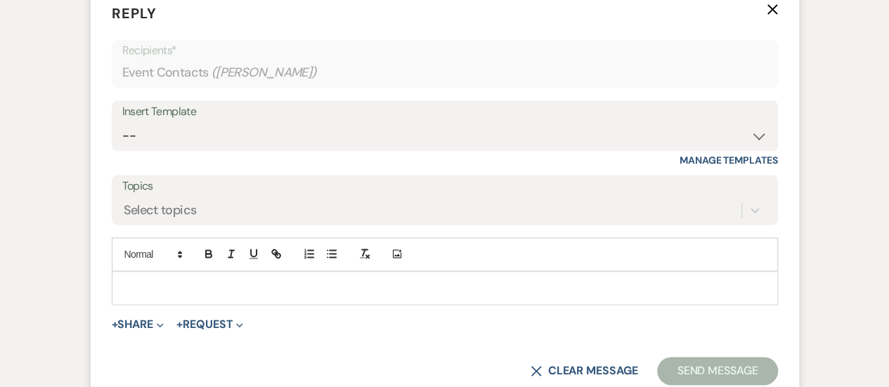
click at [294, 117] on div "Insert Template" at bounding box center [444, 112] width 645 height 20
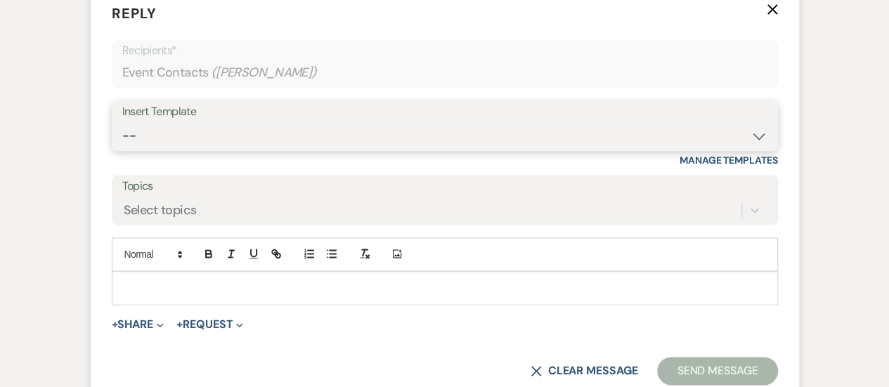
click at [293, 135] on select "-- INQUIRY: Response - WEDDING INQUIRY: Response - NON-WEDDING TOUR: Confirming…" at bounding box center [444, 135] width 645 height 27
select select "2956"
click at [122, 122] on select "-- INQUIRY: Response - WEDDING INQUIRY: Response - NON-WEDDING TOUR: Confirming…" at bounding box center [444, 135] width 645 height 27
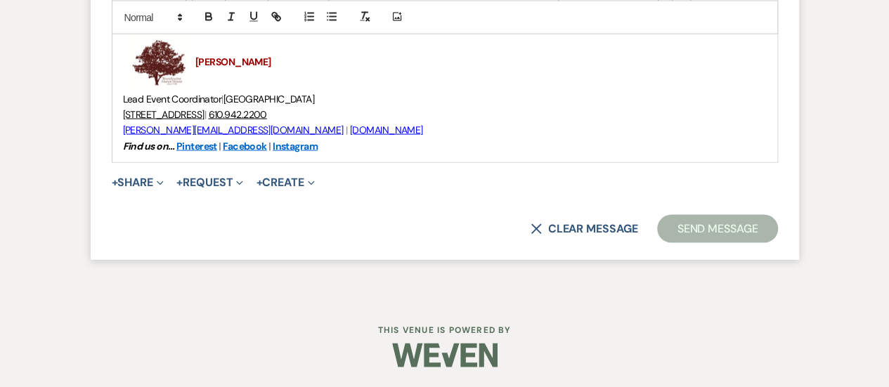
click at [717, 219] on button "Send Message" at bounding box center [717, 229] width 120 height 28
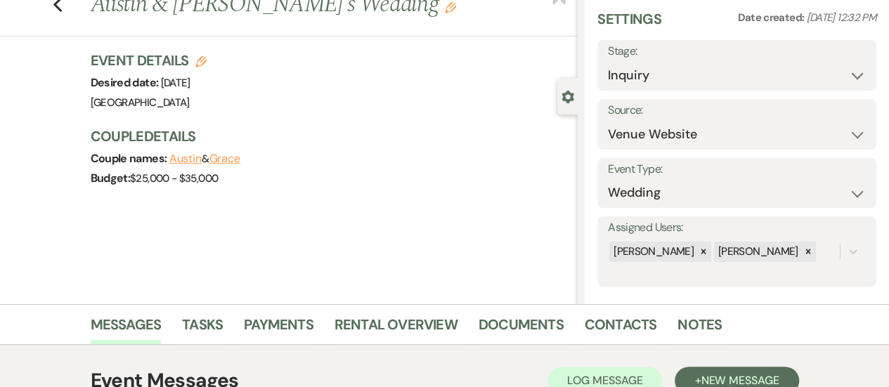
scroll to position [0, 0]
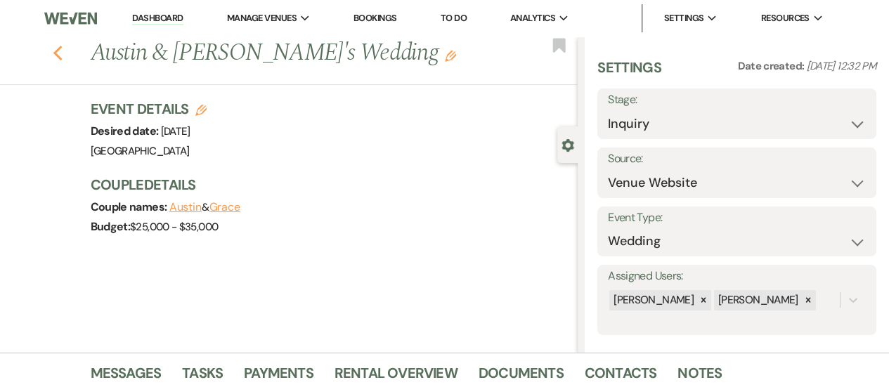
click at [63, 54] on icon "Previous" at bounding box center [58, 53] width 11 height 17
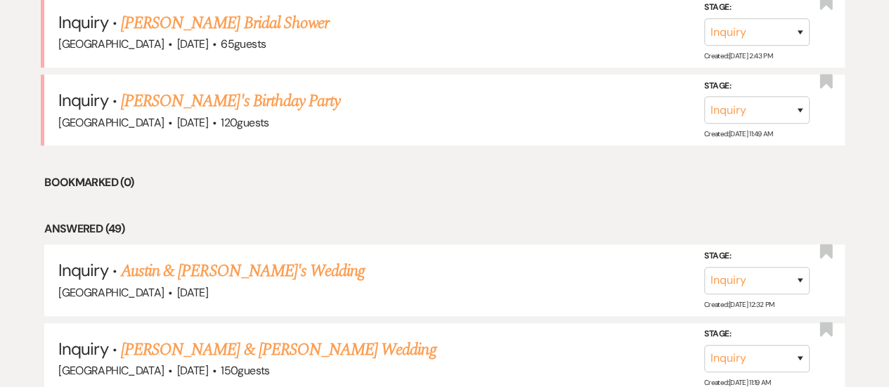
scroll to position [562, 0]
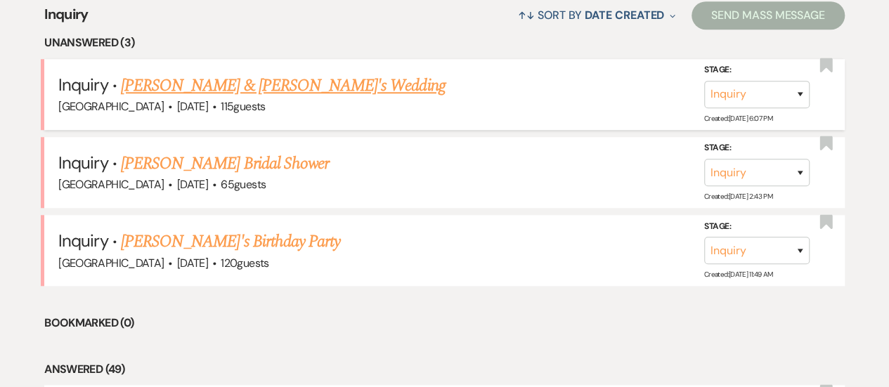
click at [227, 88] on link "[PERSON_NAME] & [PERSON_NAME]'s Wedding" at bounding box center [283, 85] width 325 height 25
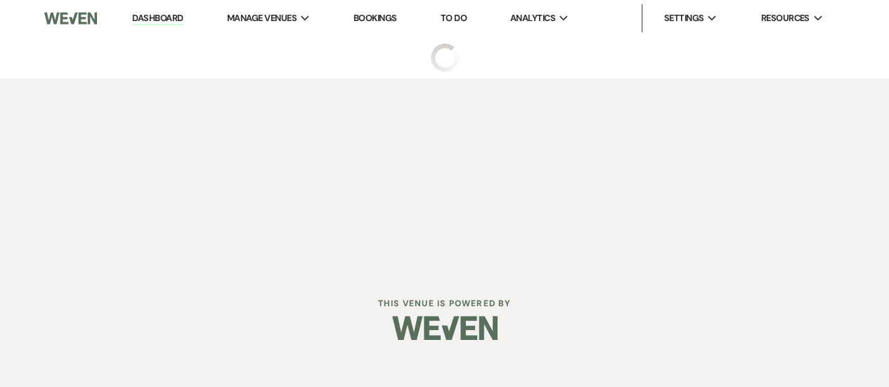
select select "5"
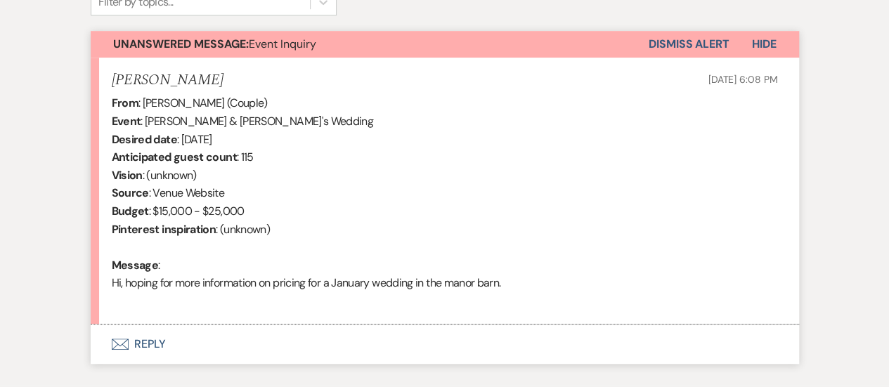
click at [505, 345] on button "Envelope Reply" at bounding box center [445, 344] width 708 height 39
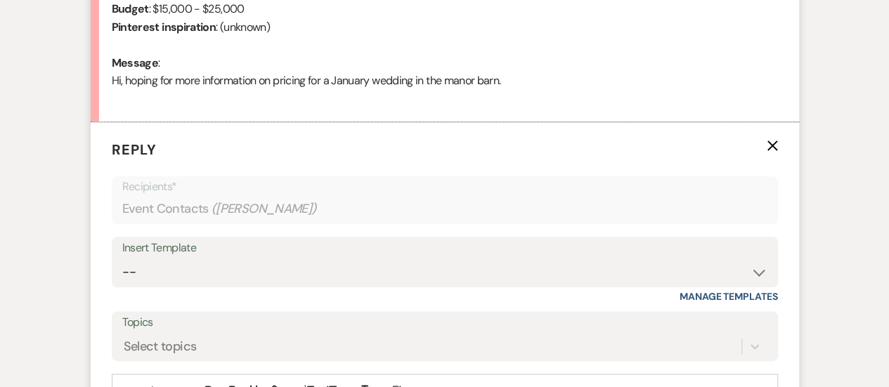
scroll to position [831, 0]
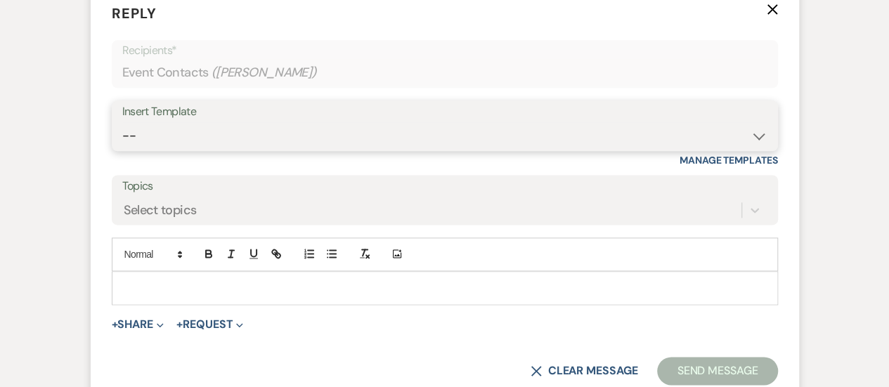
drag, startPoint x: 424, startPoint y: 138, endPoint x: 422, endPoint y: 148, distance: 9.4
click at [424, 138] on select "-- INQUIRY: Response - WEDDING INQUIRY: Response - NON-WEDDING TOUR: Confirming…" at bounding box center [444, 135] width 645 height 27
select select "2956"
click at [122, 122] on select "-- INQUIRY: Response - WEDDING INQUIRY: Response - NON-WEDDING TOUR: Confirming…" at bounding box center [444, 135] width 645 height 27
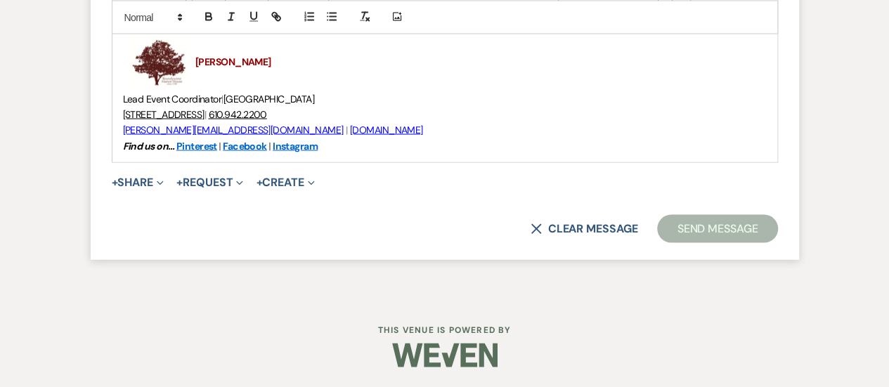
click at [712, 230] on button "Send Message" at bounding box center [717, 229] width 120 height 28
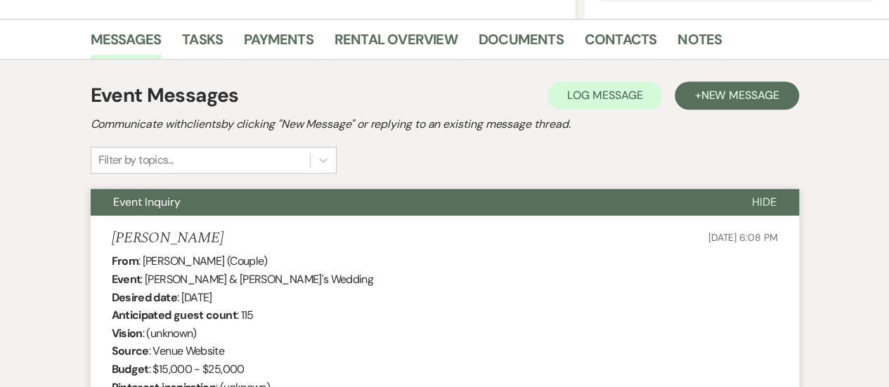
scroll to position [0, 0]
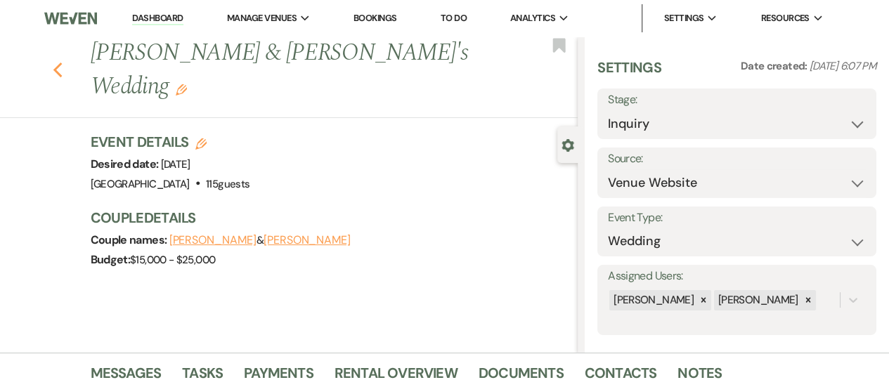
click at [60, 62] on icon "Previous" at bounding box center [58, 70] width 11 height 17
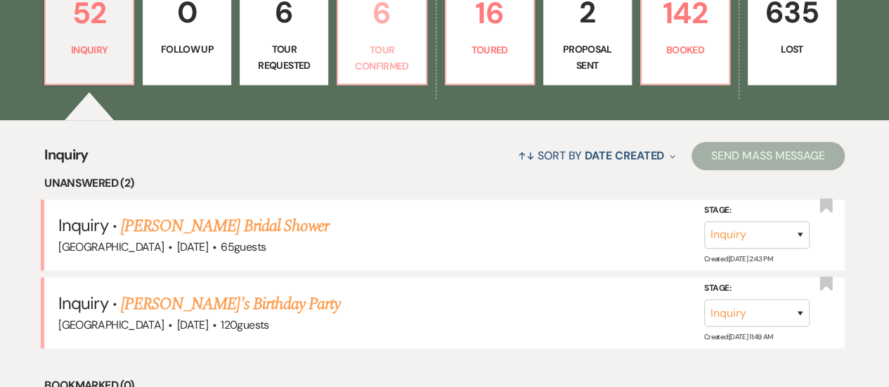
click at [356, 39] on link "6 Tour Confirmed" at bounding box center [382, 31] width 90 height 107
select select "4"
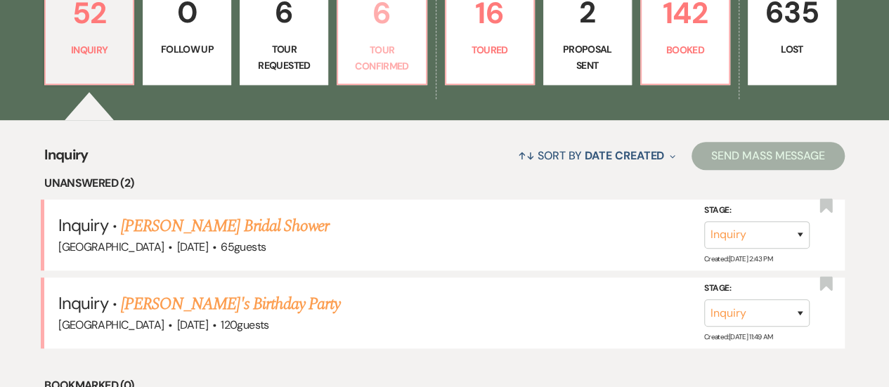
select select "4"
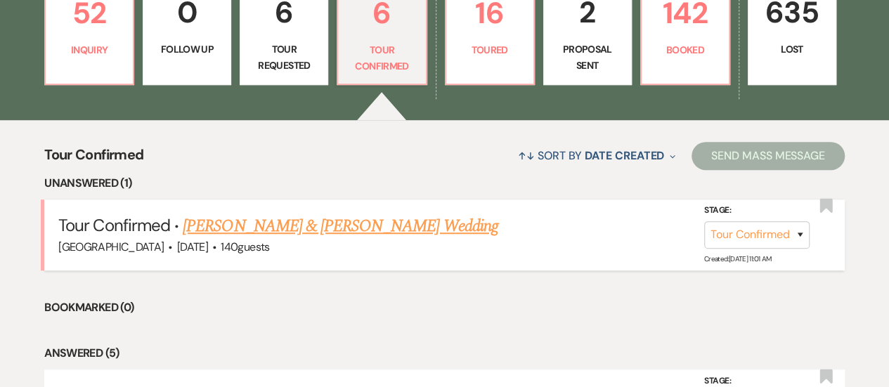
click at [256, 210] on li "Tour Confirmed · [PERSON_NAME] & [PERSON_NAME] Wedding [GEOGRAPHIC_DATA] · [DAT…" at bounding box center [444, 235] width 800 height 71
click at [256, 217] on link "[PERSON_NAME] & [PERSON_NAME] Wedding" at bounding box center [340, 226] width 315 height 25
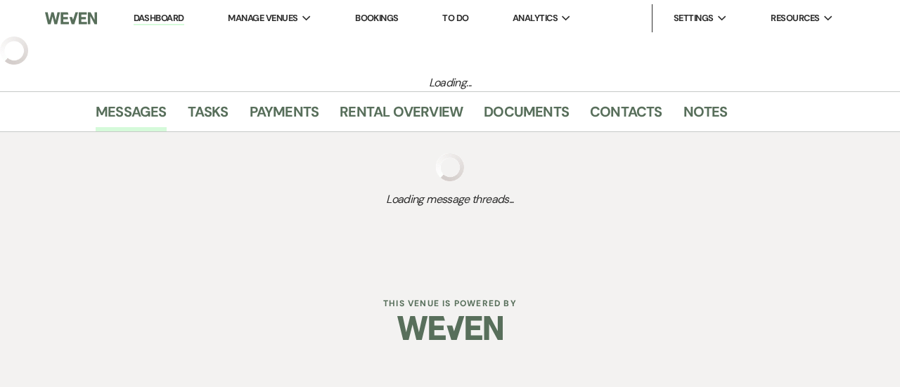
select select "4"
select select "5"
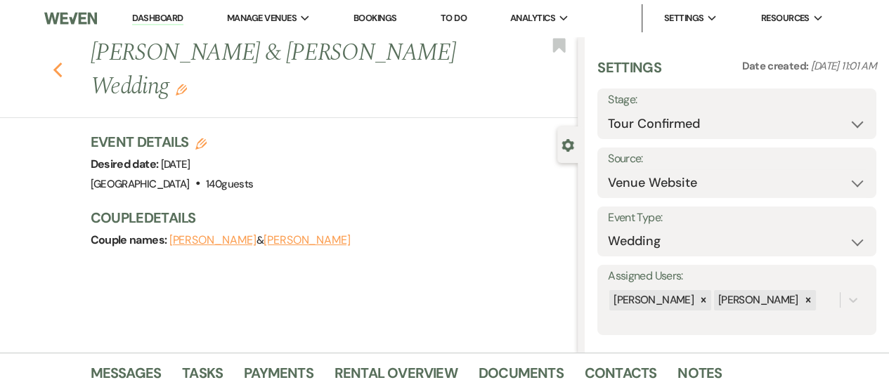
click at [62, 63] on use "button" at bounding box center [57, 70] width 9 height 15
select select "4"
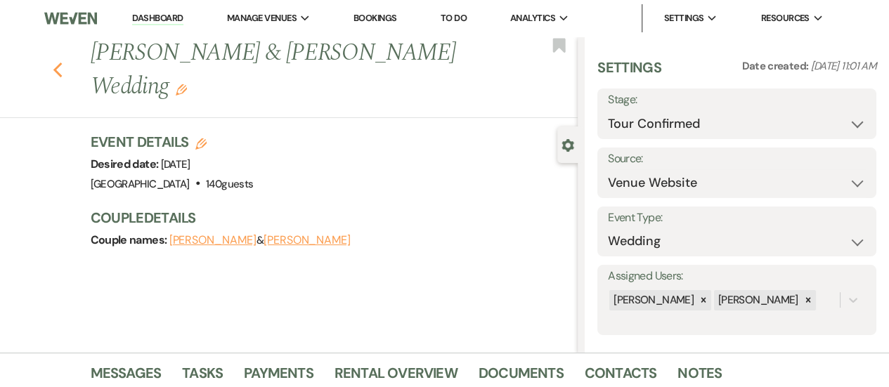
select select "4"
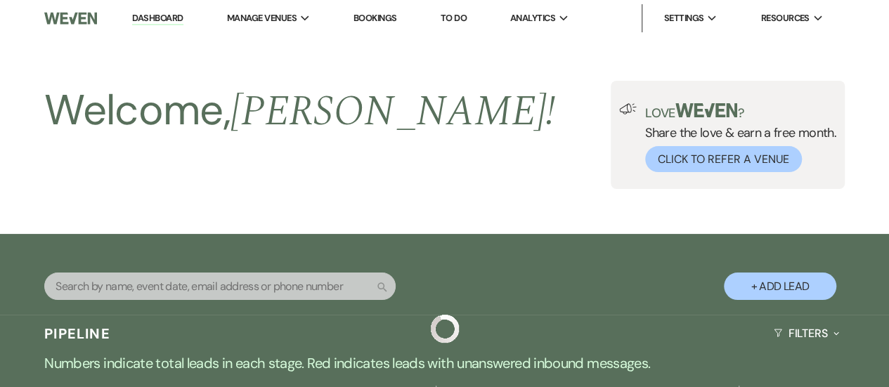
scroll to position [422, 0]
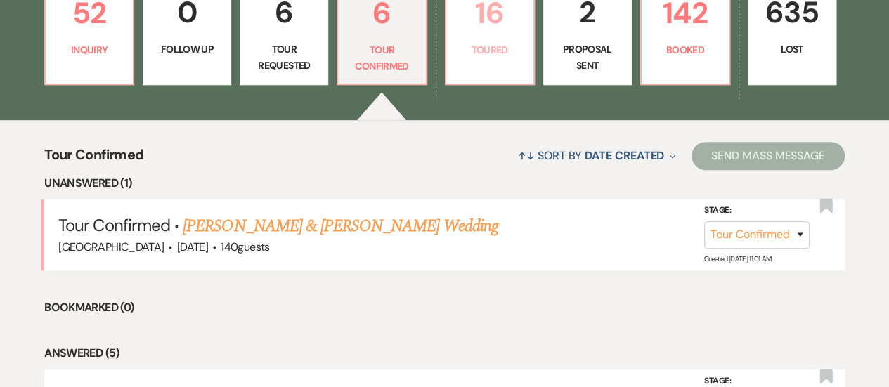
click at [473, 34] on p "16" at bounding box center [490, 12] width 70 height 47
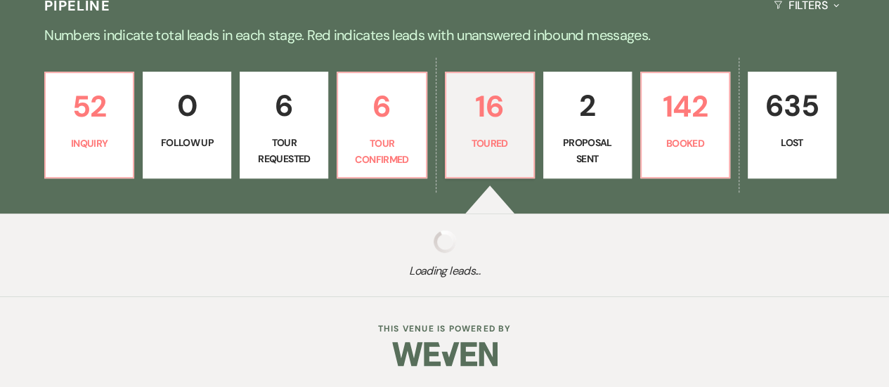
select select "5"
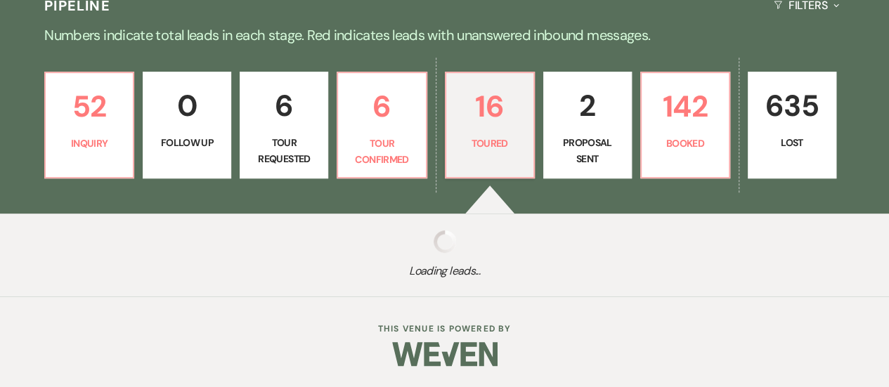
select select "5"
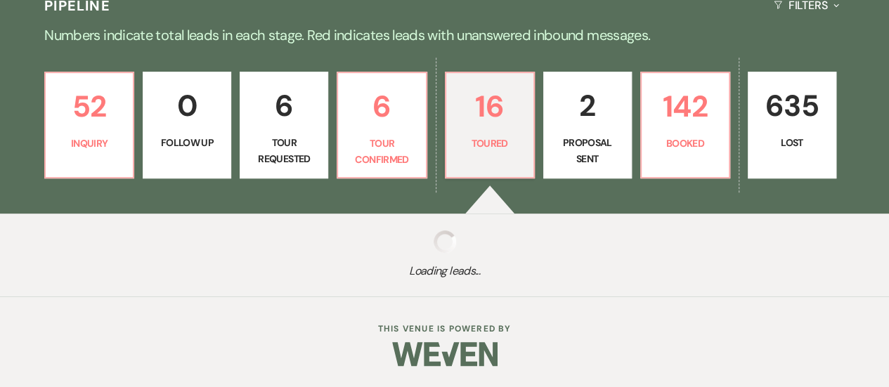
select select "5"
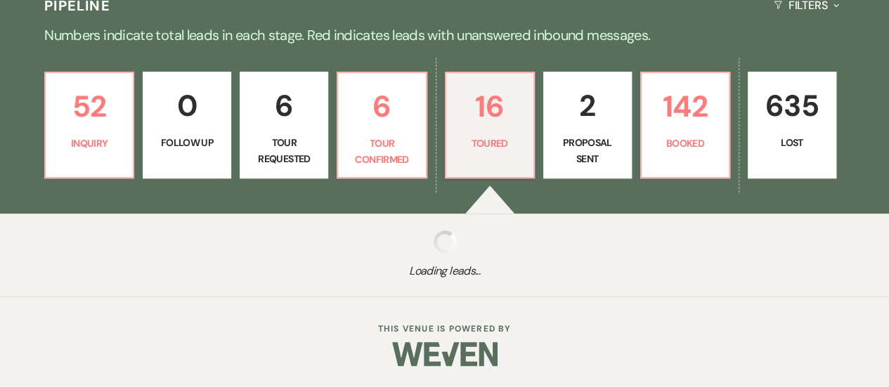
select select "5"
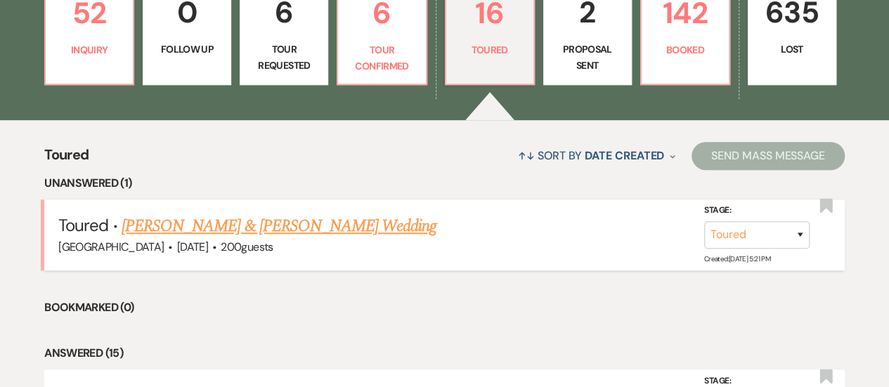
click at [259, 221] on link "[PERSON_NAME] & [PERSON_NAME] Wedding" at bounding box center [279, 226] width 315 height 25
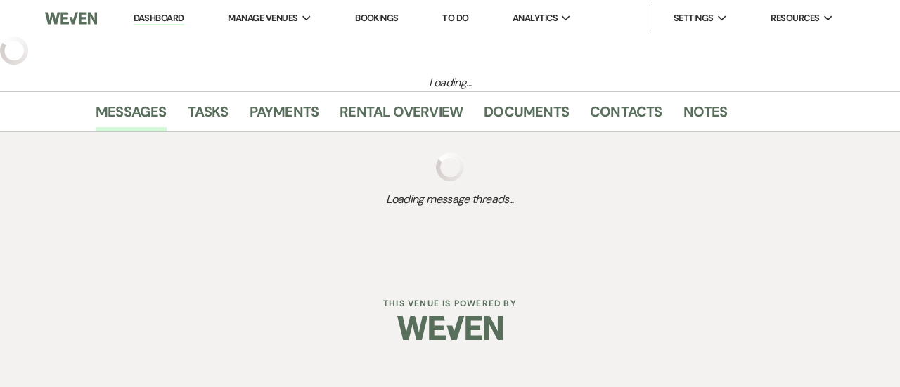
select select "5"
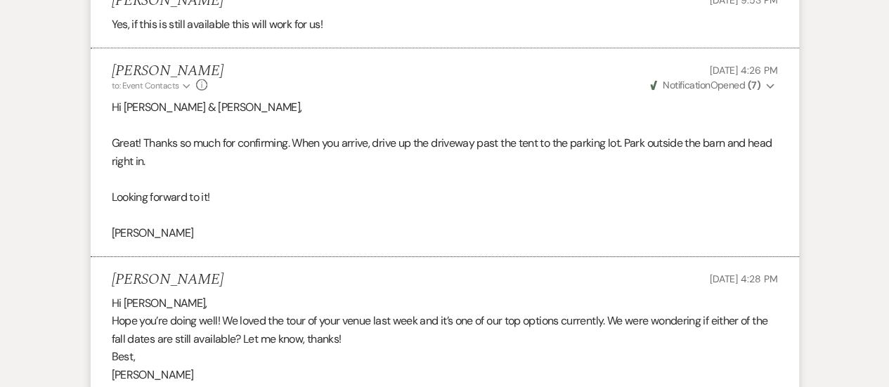
scroll to position [2647, 0]
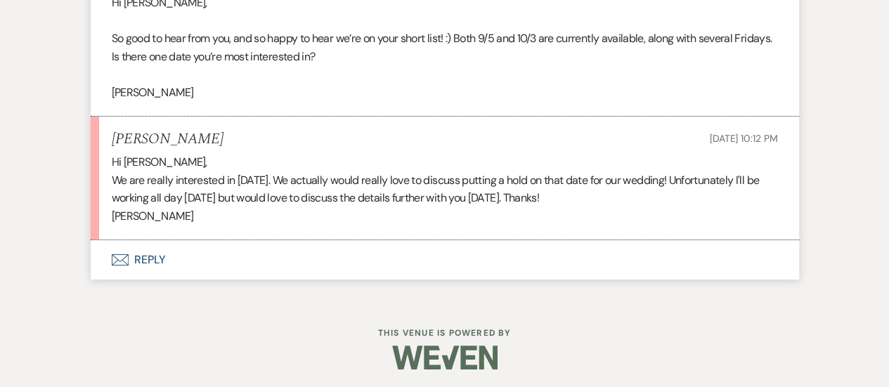
click at [514, 253] on button "Envelope Reply" at bounding box center [445, 259] width 708 height 39
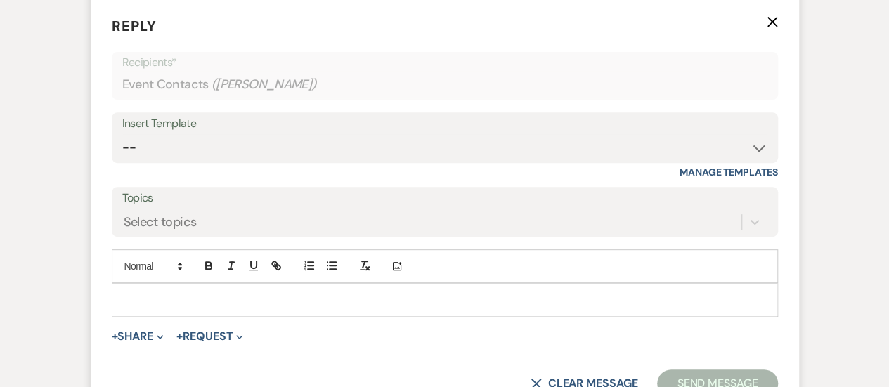
scroll to position [2897, 0]
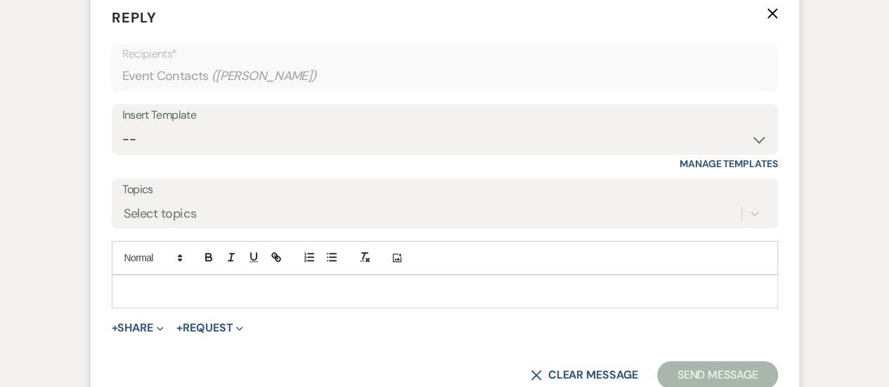
click at [476, 284] on p at bounding box center [445, 291] width 644 height 15
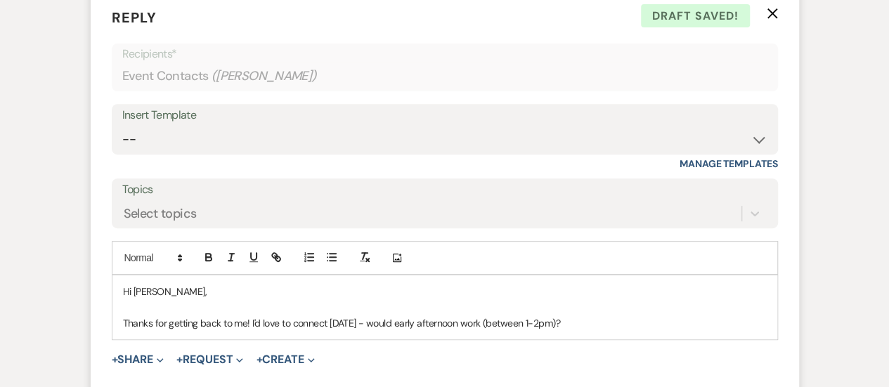
scroll to position [2967, 0]
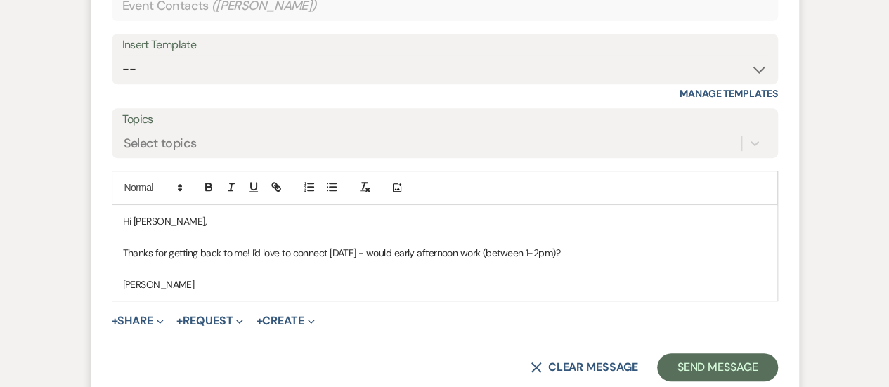
click at [639, 247] on p "Thanks for getting back to me! I'd love to connect [DATE] - would early afterno…" at bounding box center [445, 252] width 644 height 15
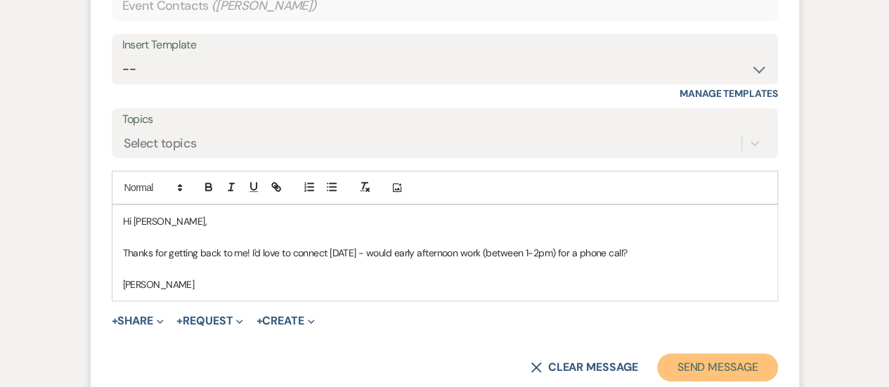
click at [699, 353] on button "Send Message" at bounding box center [717, 367] width 120 height 28
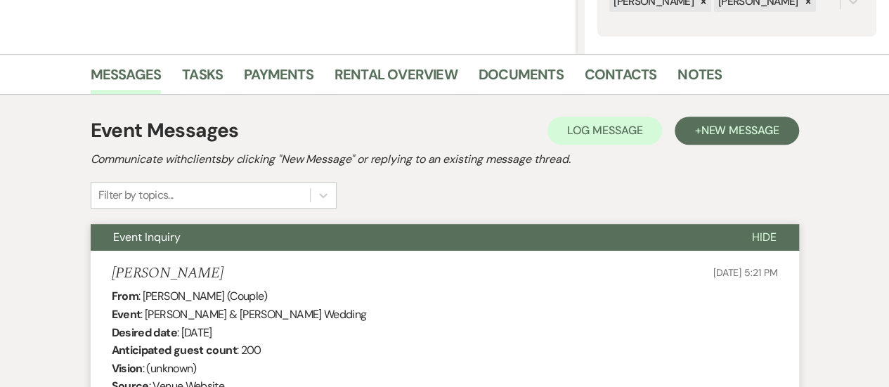
scroll to position [0, 0]
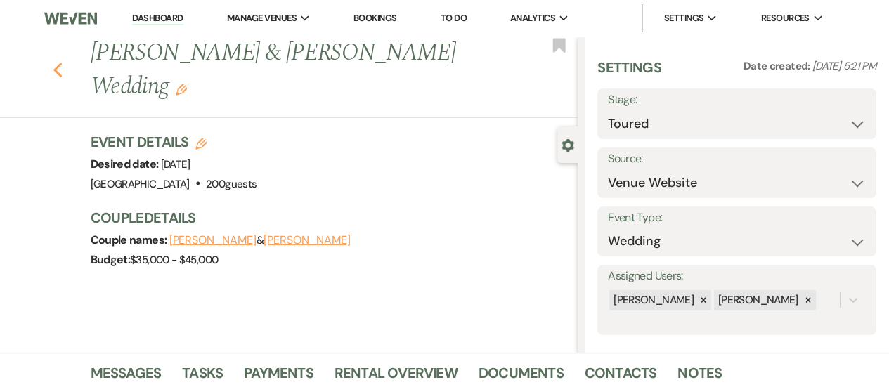
click at [60, 62] on icon "Previous" at bounding box center [58, 70] width 11 height 17
select select "5"
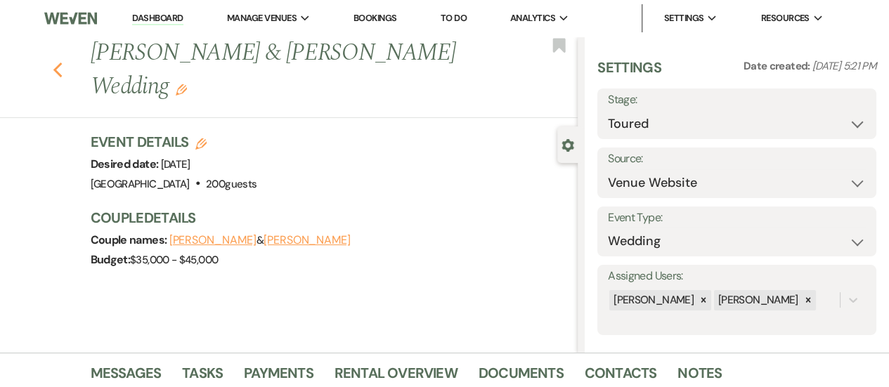
select select "5"
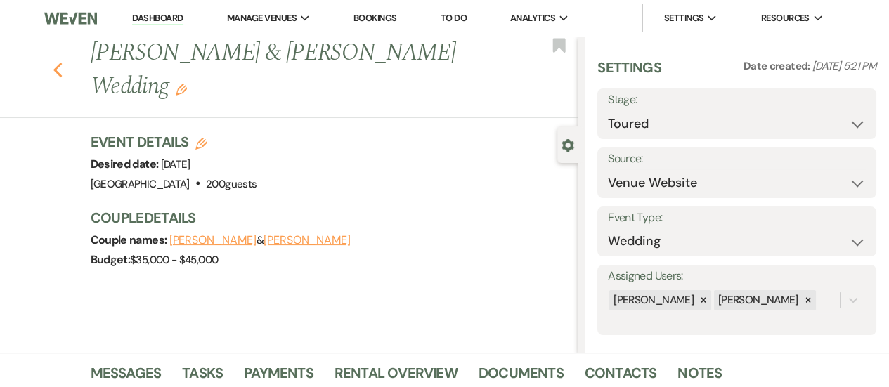
select select "5"
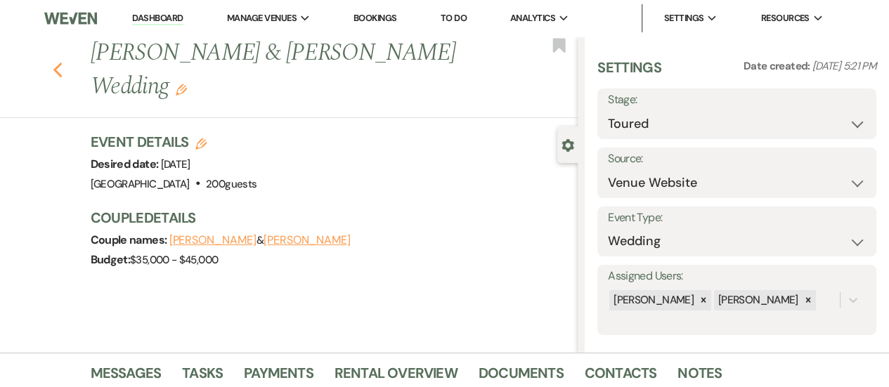
select select "5"
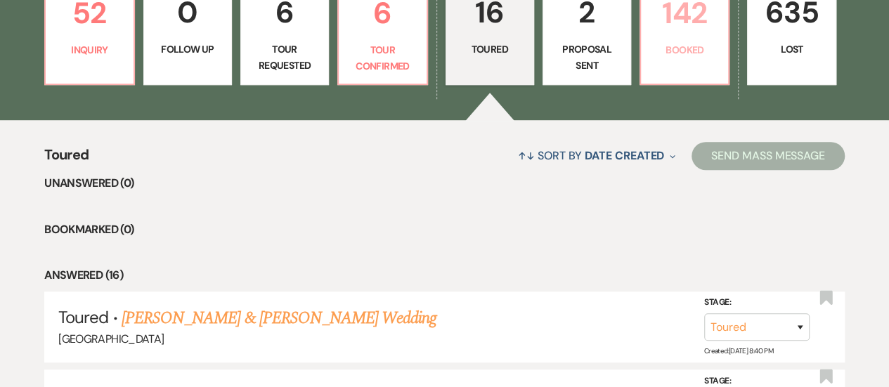
click at [677, 48] on p "Booked" at bounding box center [684, 49] width 70 height 15
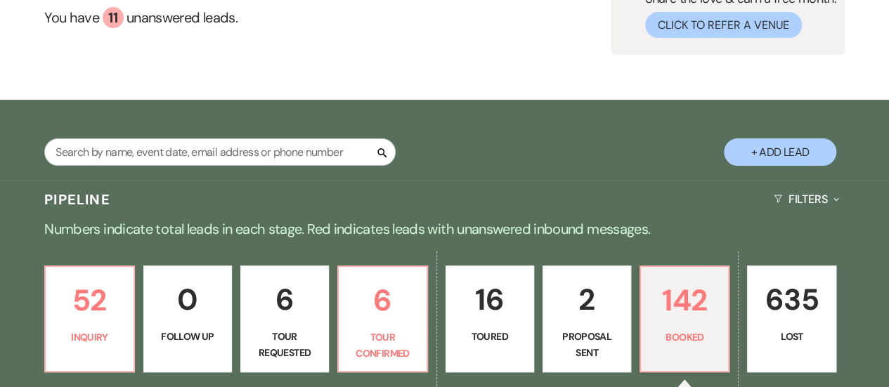
scroll to position [211, 0]
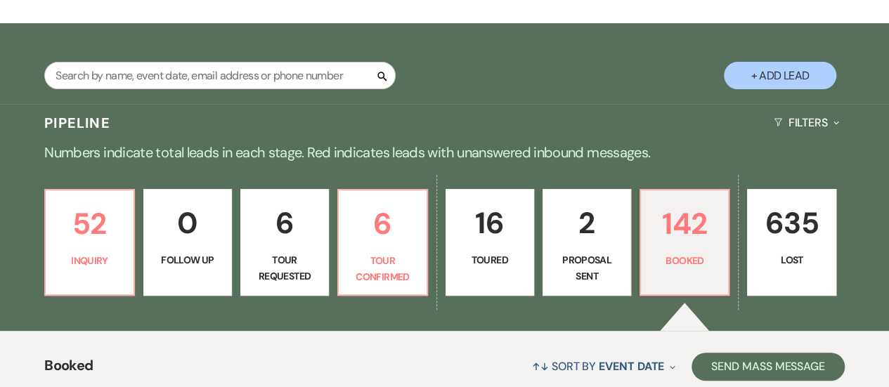
click at [469, 230] on p "16" at bounding box center [490, 223] width 70 height 47
select select "5"
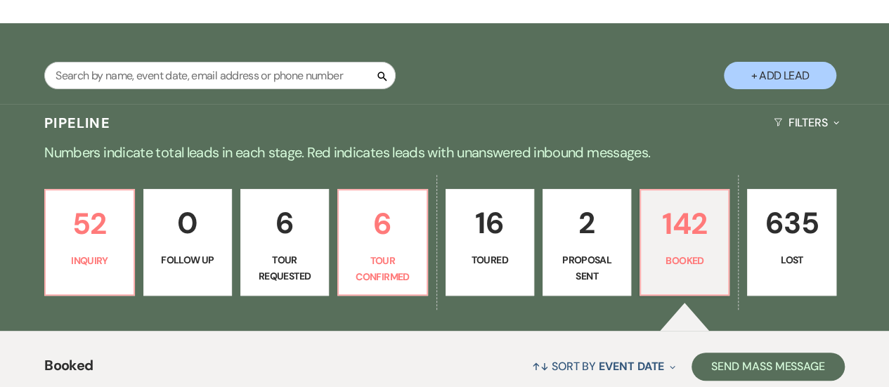
select select "5"
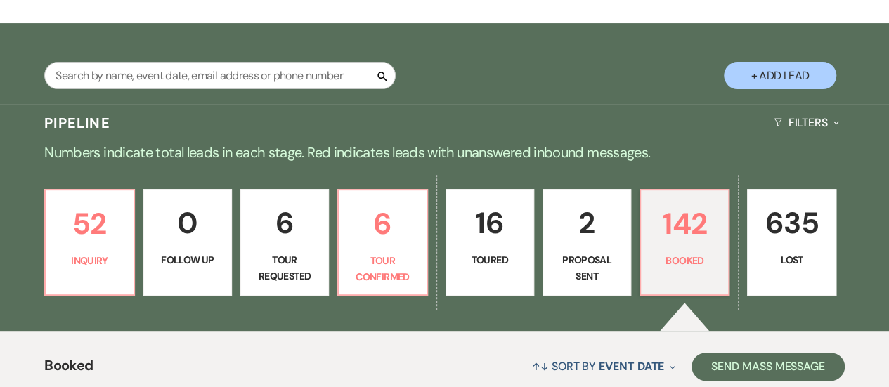
select select "5"
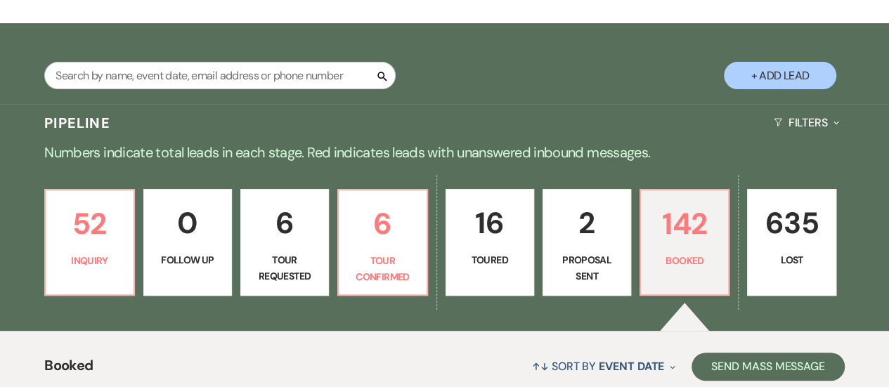
select select "5"
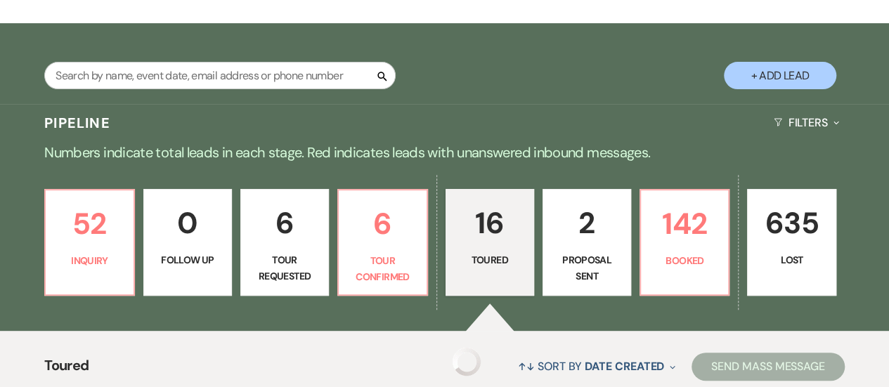
scroll to position [422, 0]
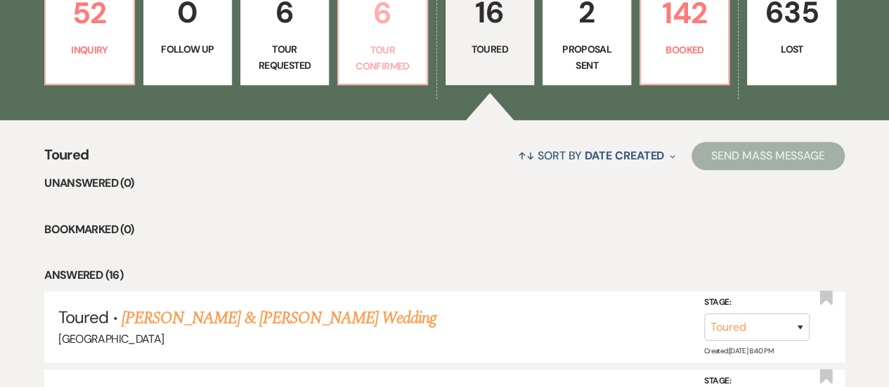
click at [395, 61] on p "Tour Confirmed" at bounding box center [382, 58] width 70 height 32
select select "4"
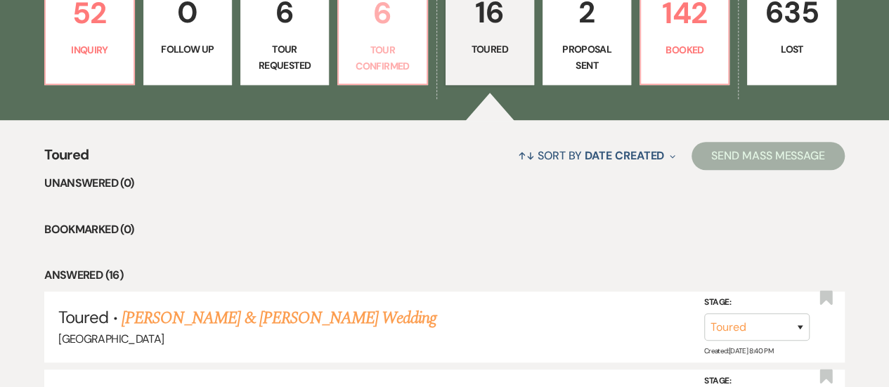
select select "4"
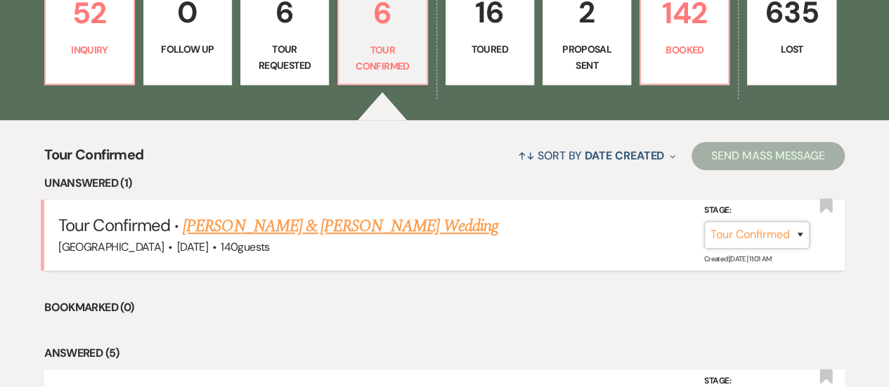
click at [746, 233] on select "Inquiry Follow Up Tour Requested Tour Confirmed Toured Proposal Sent Booked Lost" at bounding box center [756, 234] width 105 height 27
select select "5"
click at [704, 221] on select "Inquiry Follow Up Tour Requested Tour Confirmed Toured Proposal Sent Booked Lost" at bounding box center [756, 234] width 105 height 27
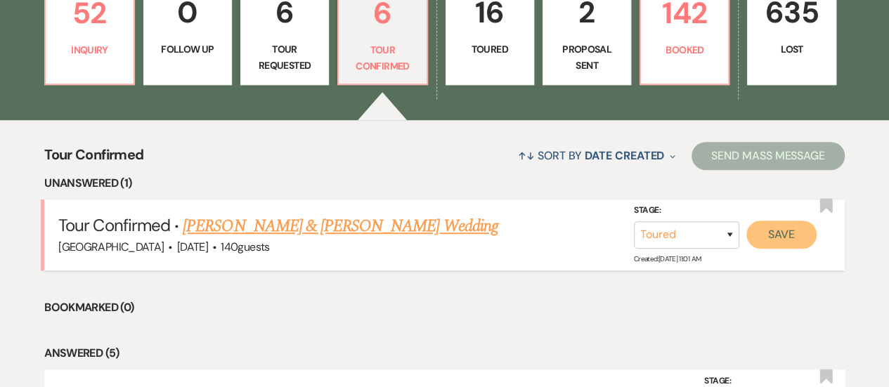
click at [788, 237] on button "Save" at bounding box center [781, 235] width 70 height 28
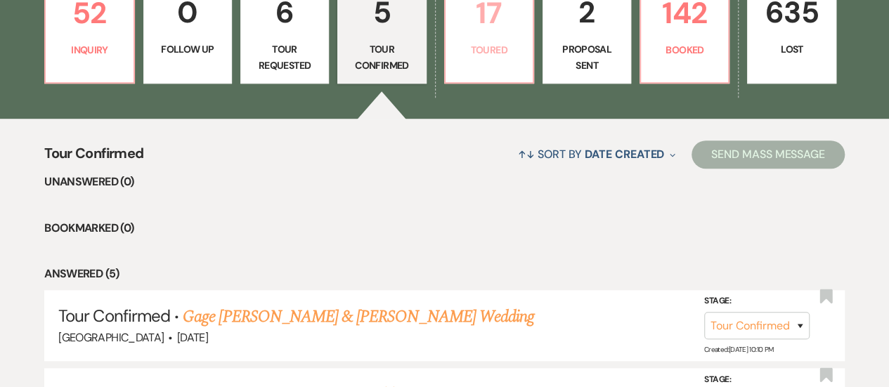
click at [486, 37] on link "17 Toured" at bounding box center [489, 30] width 90 height 105
select select "5"
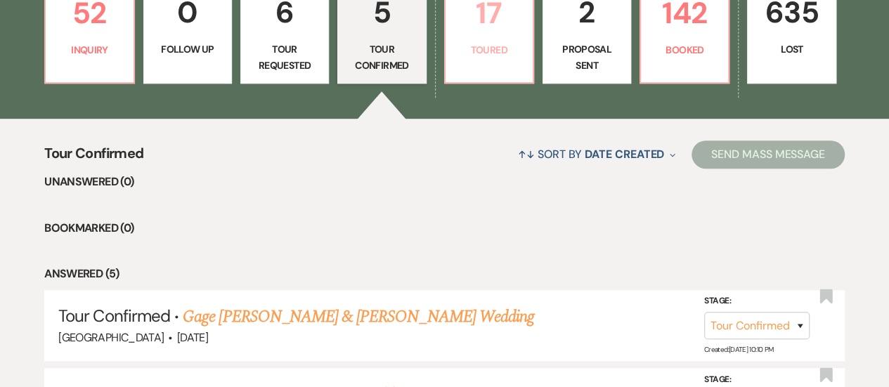
select select "5"
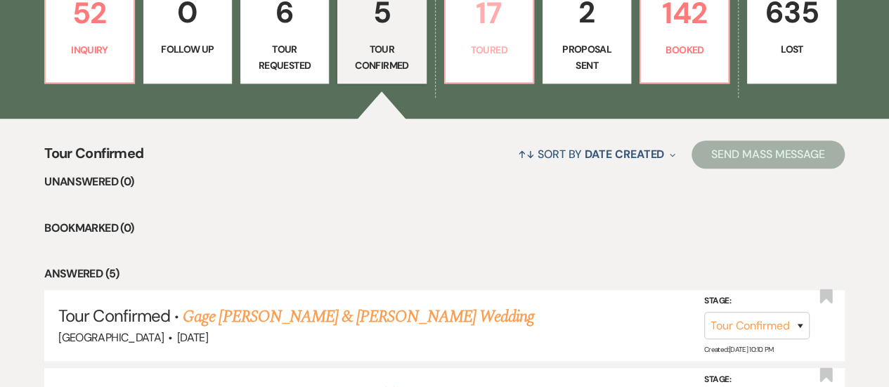
select select "5"
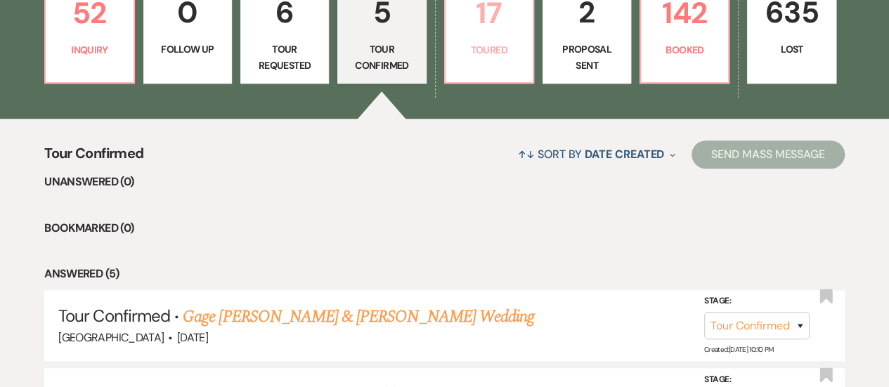
select select "5"
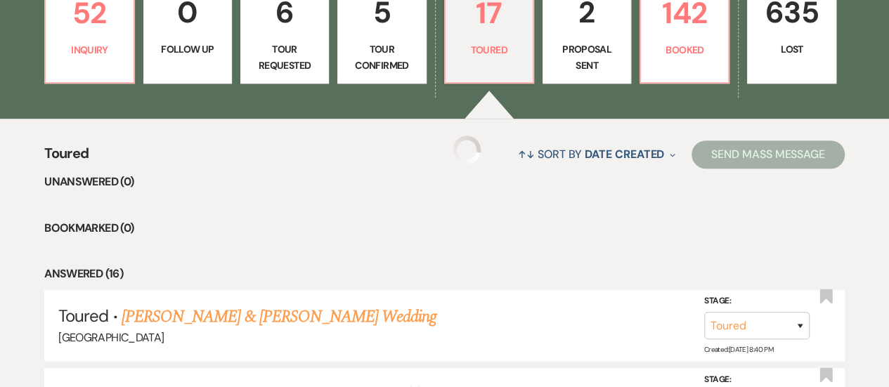
select select "5"
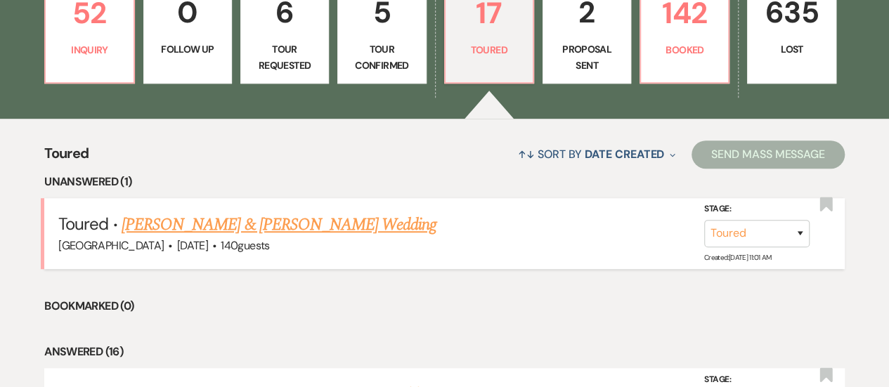
click at [158, 216] on link "[PERSON_NAME] & [PERSON_NAME] Wedding" at bounding box center [279, 224] width 315 height 25
select select "5"
